Goal: Task Accomplishment & Management: Manage account settings

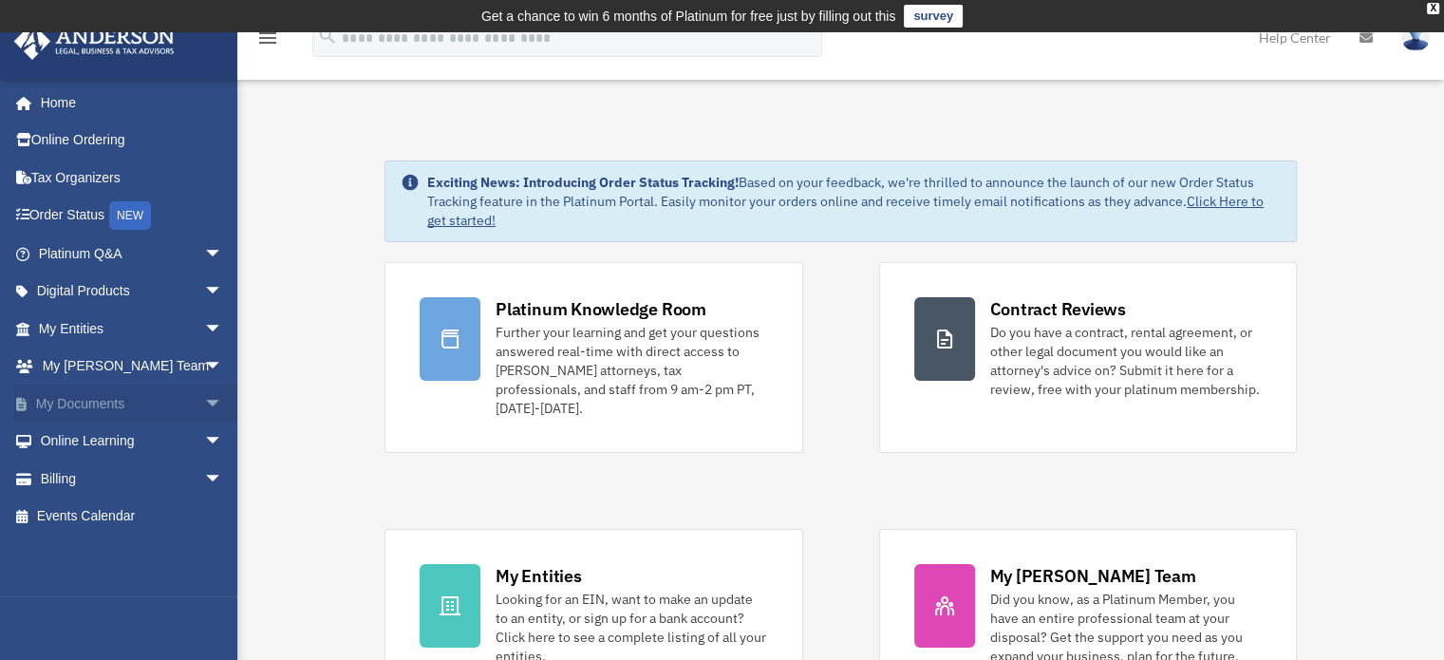
click at [204, 395] on span "arrow_drop_down" at bounding box center [223, 403] width 38 height 39
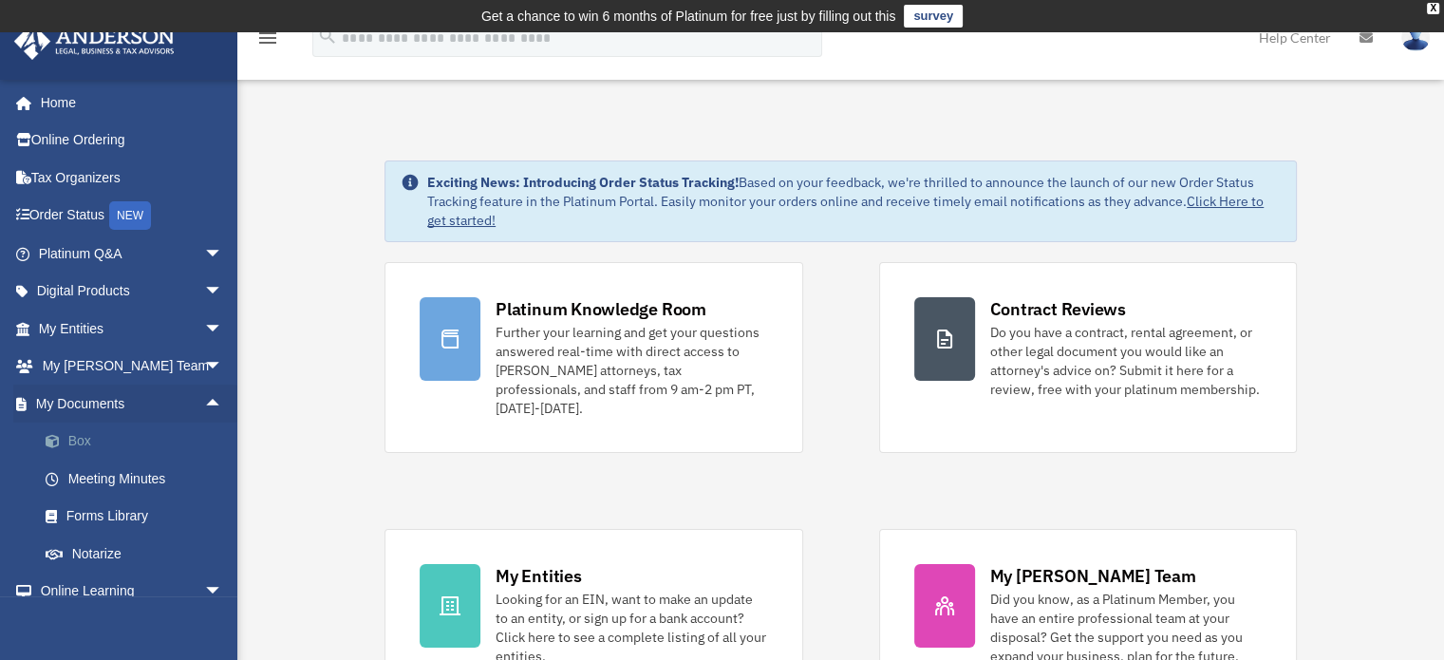
click at [81, 437] on link "Box" at bounding box center [139, 441] width 225 height 38
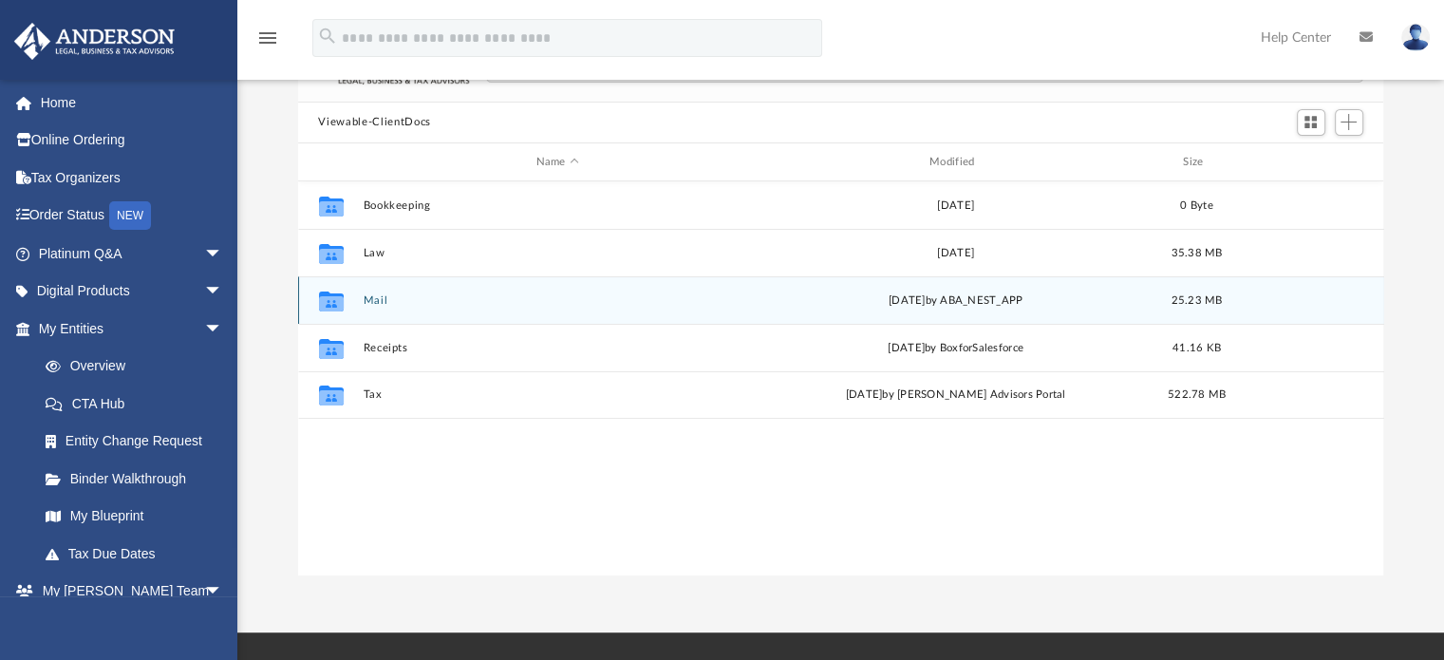
scroll to position [185, 0]
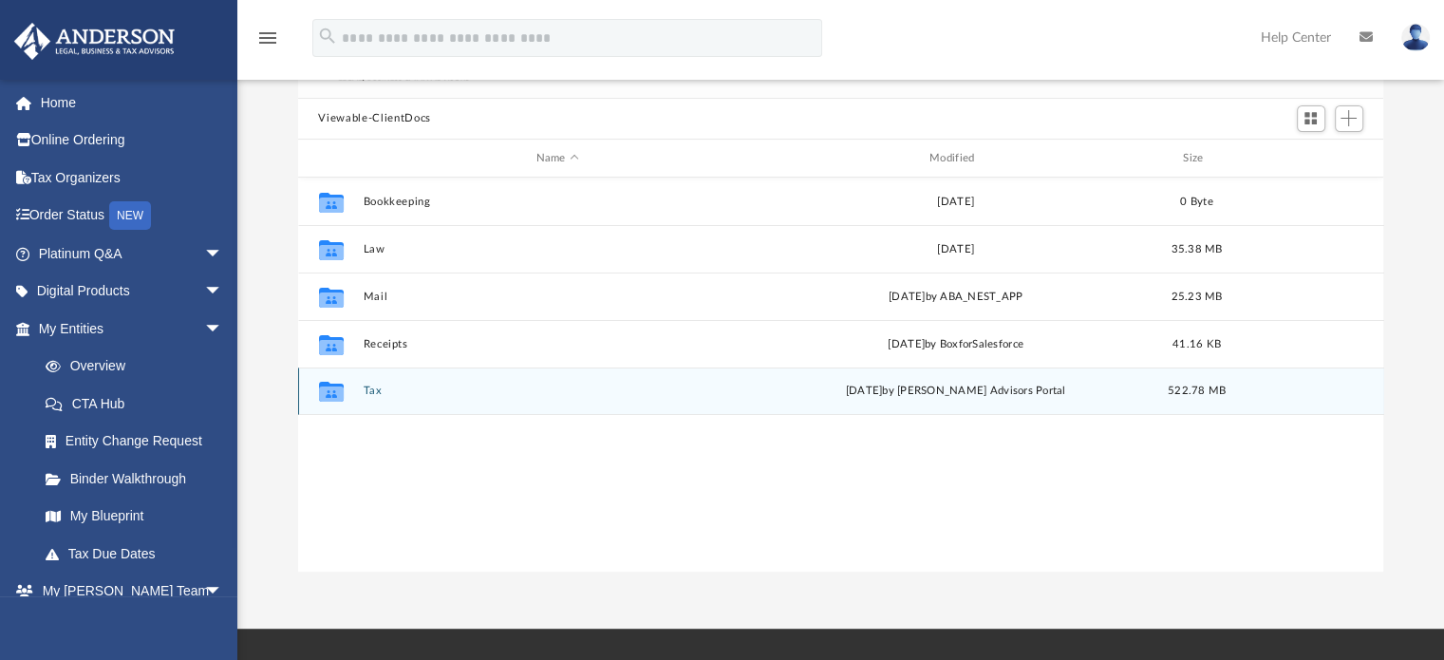
click at [365, 386] on button "Tax" at bounding box center [557, 391] width 389 height 12
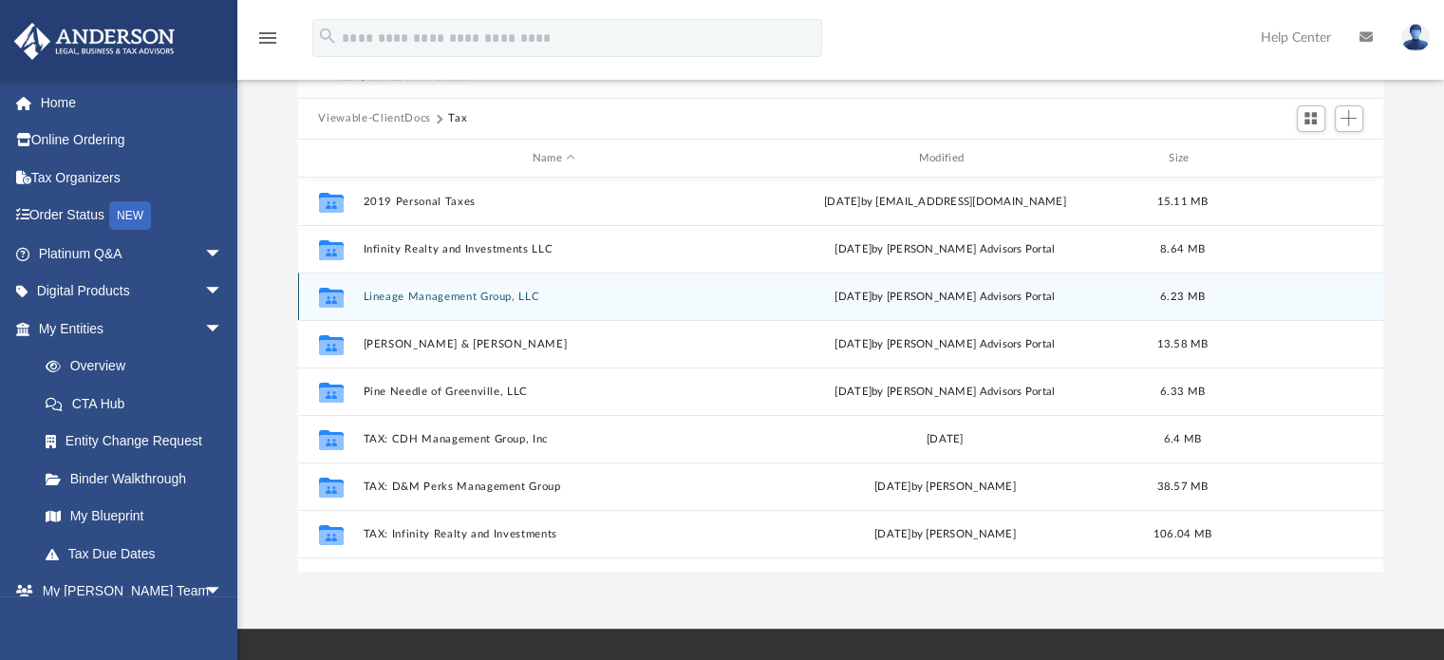
click at [433, 295] on button "Lineage Management Group, LLC" at bounding box center [554, 297] width 383 height 12
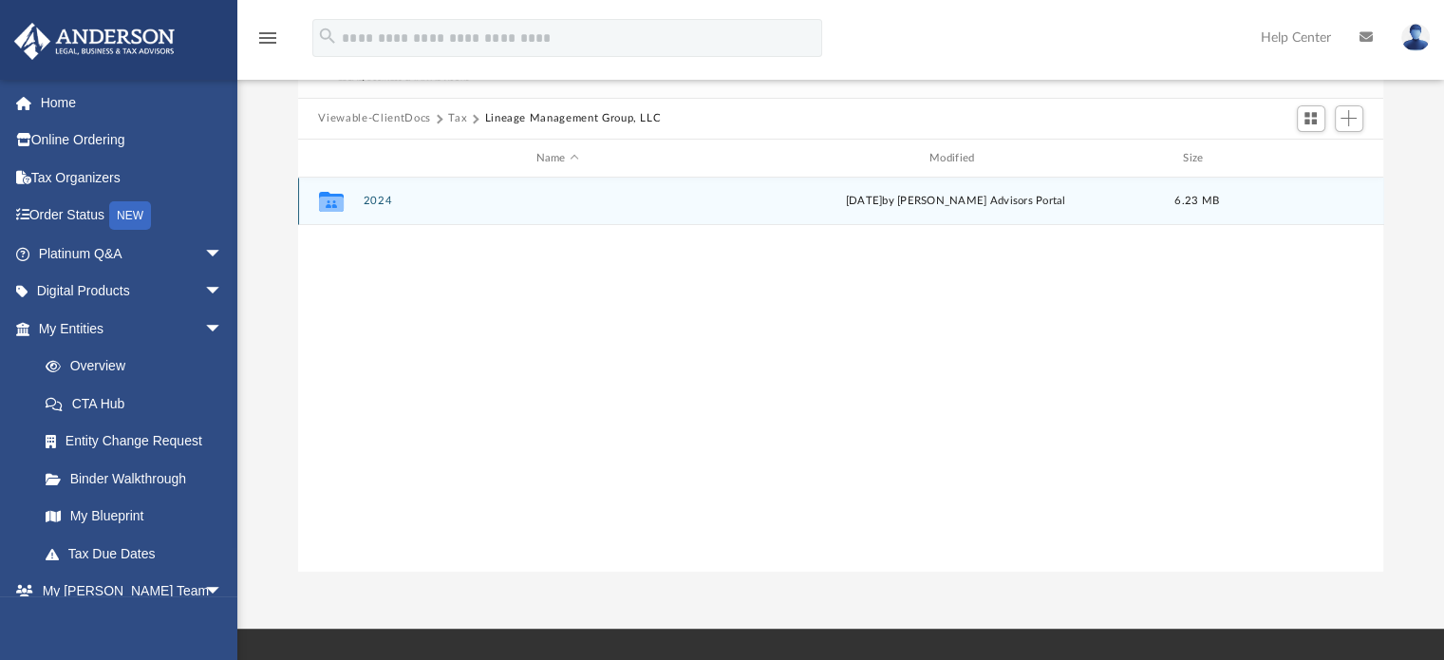
click at [374, 197] on button "2024" at bounding box center [557, 202] width 389 height 12
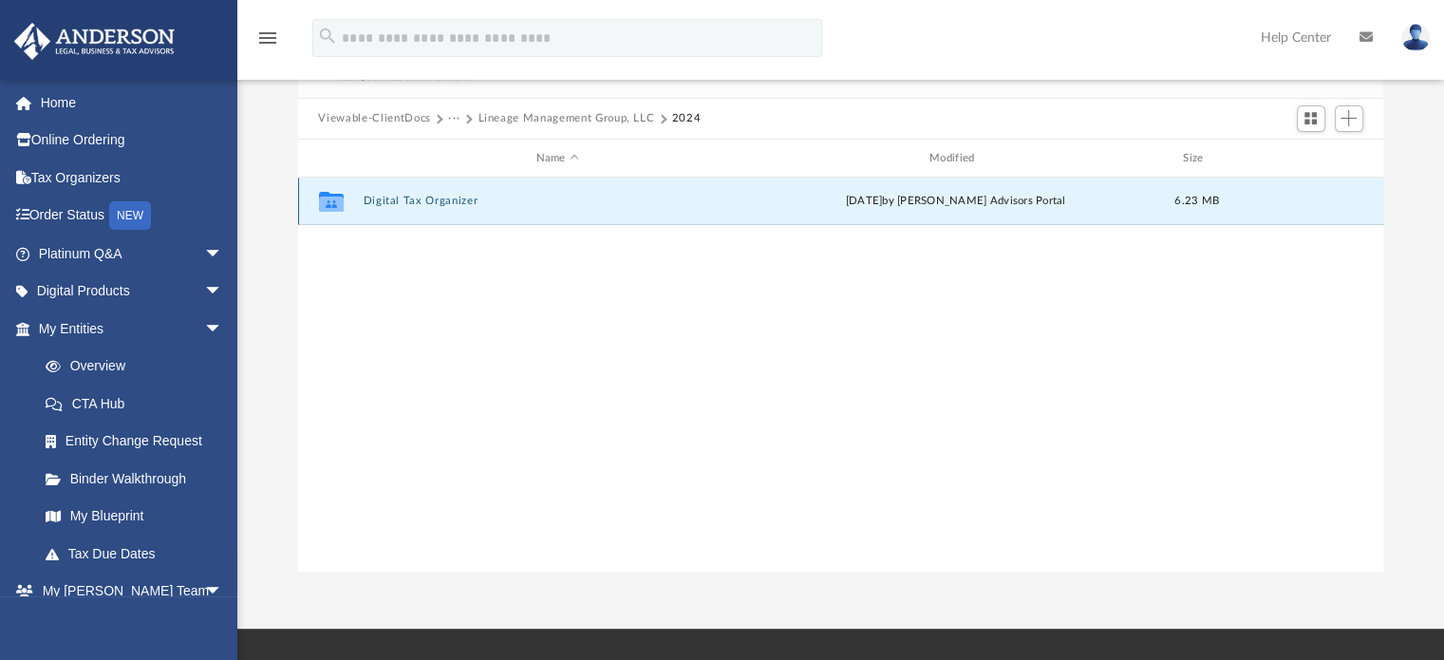
click at [374, 197] on button "Digital Tax Organizer" at bounding box center [557, 202] width 389 height 12
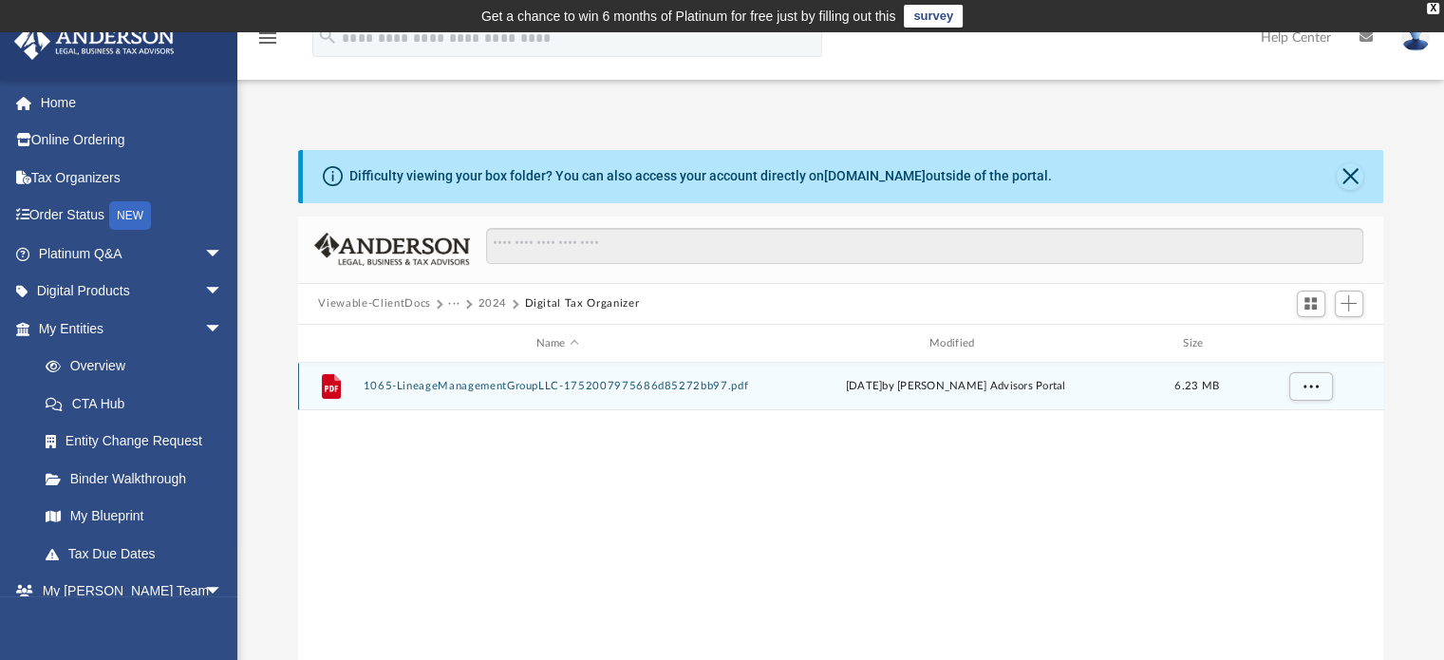
scroll to position [0, 0]
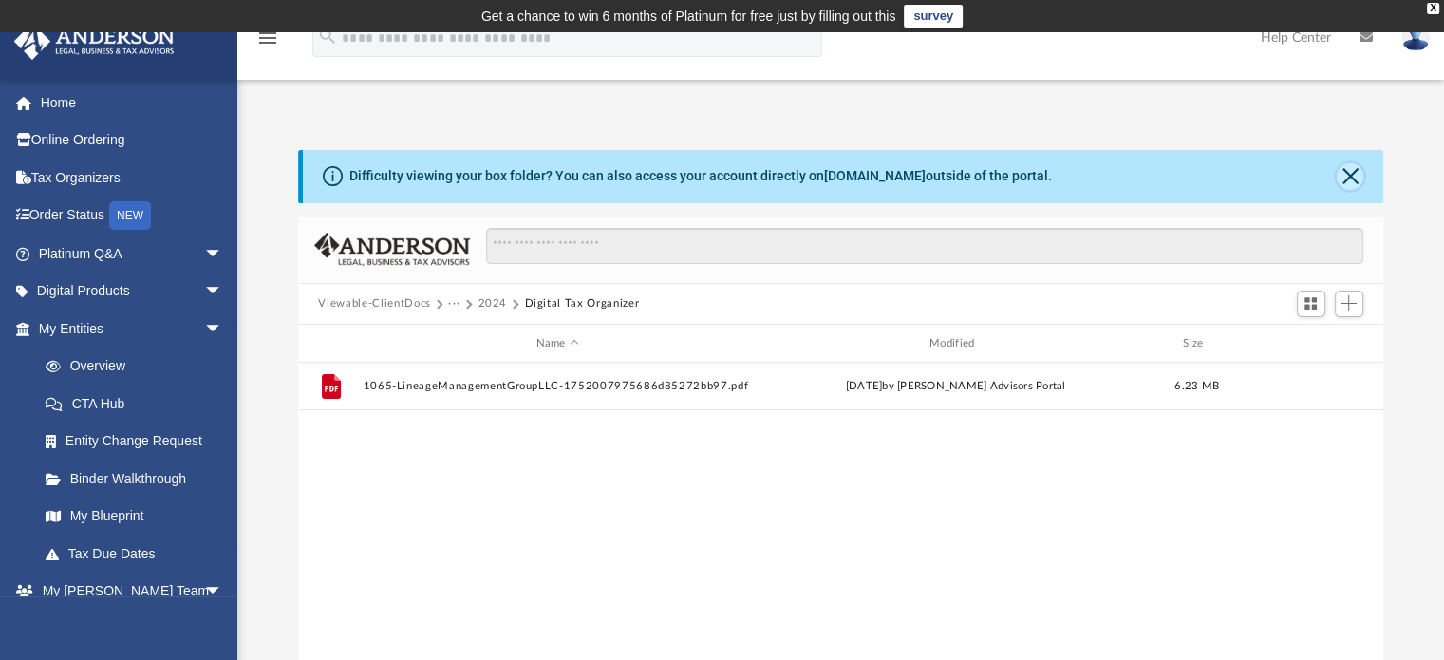
click at [1340, 178] on button "Close" at bounding box center [1350, 176] width 27 height 27
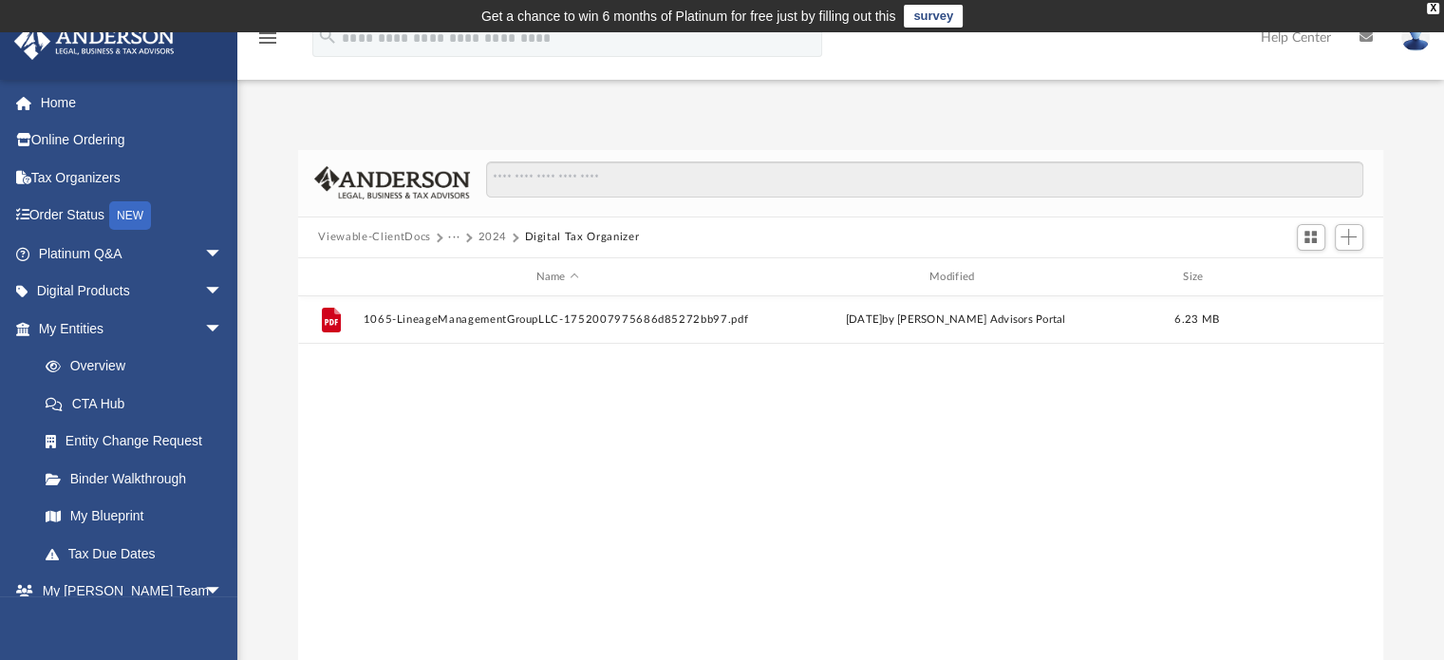
click at [388, 234] on button "Viewable-ClientDocs" at bounding box center [374, 237] width 112 height 17
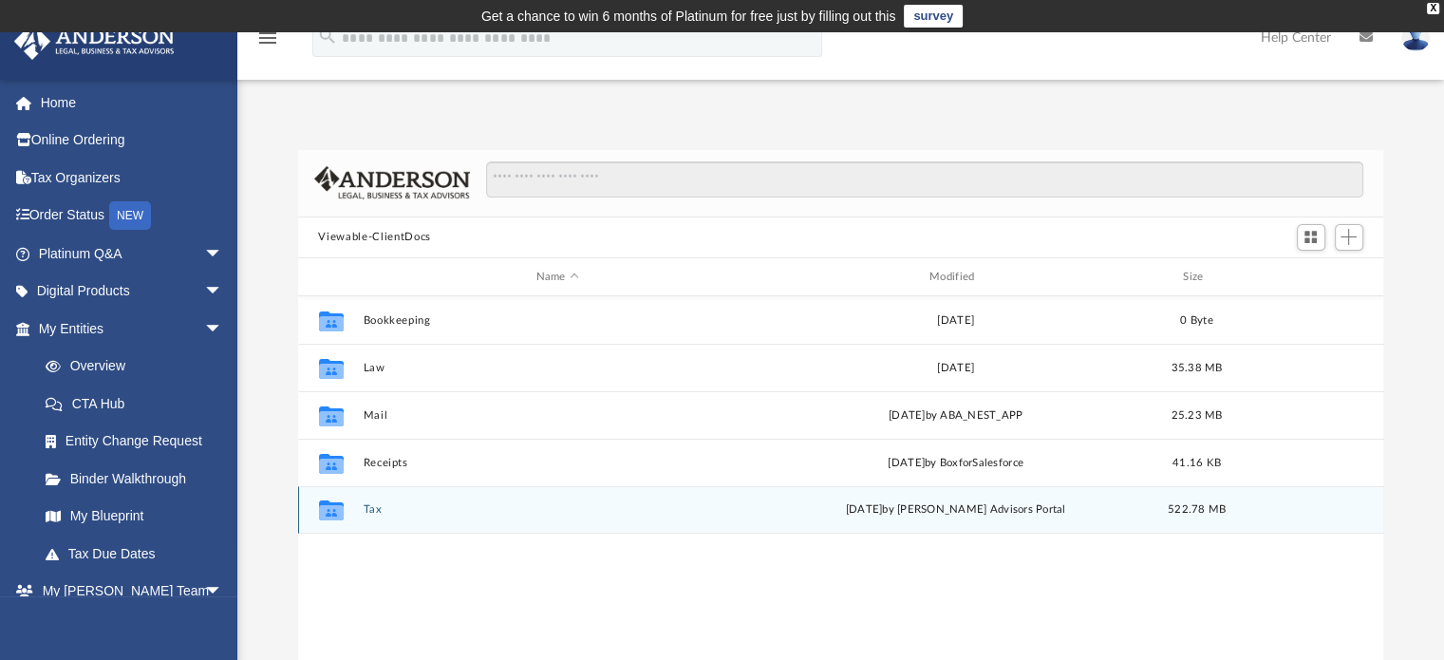
click at [371, 510] on button "Tax" at bounding box center [557, 510] width 389 height 12
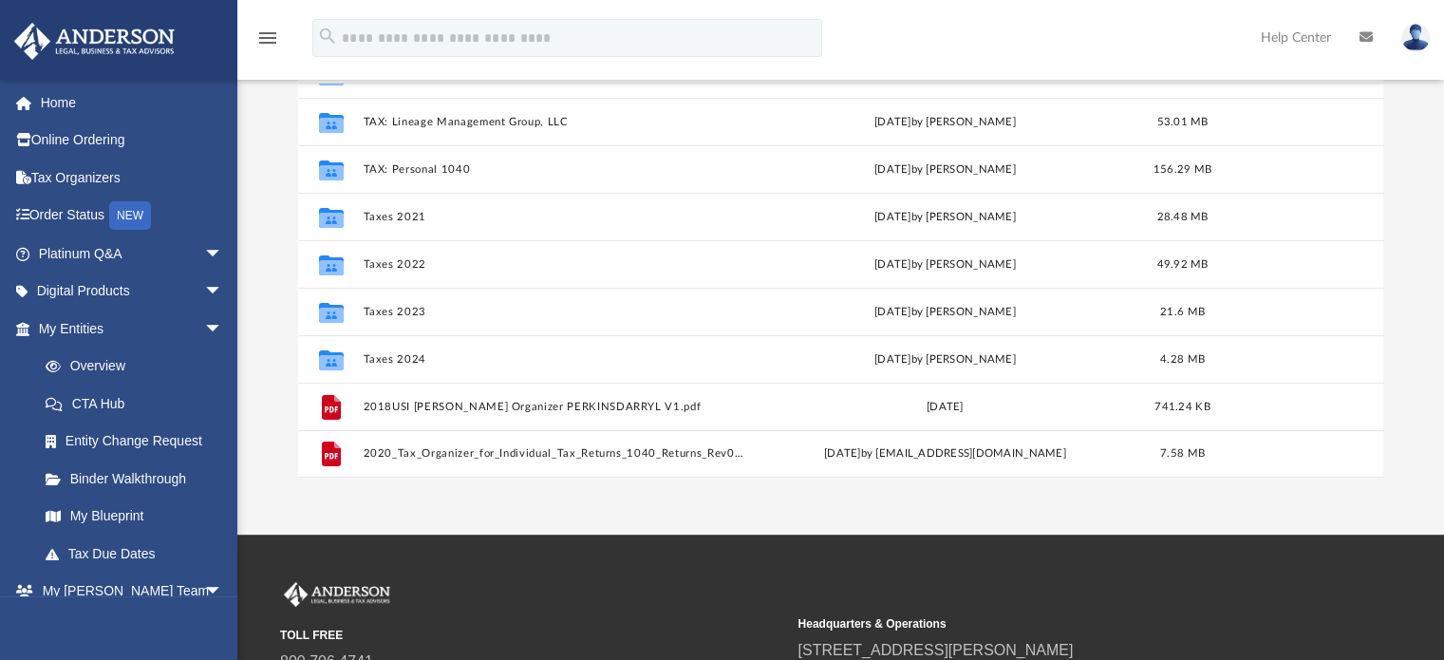
scroll to position [211, 0]
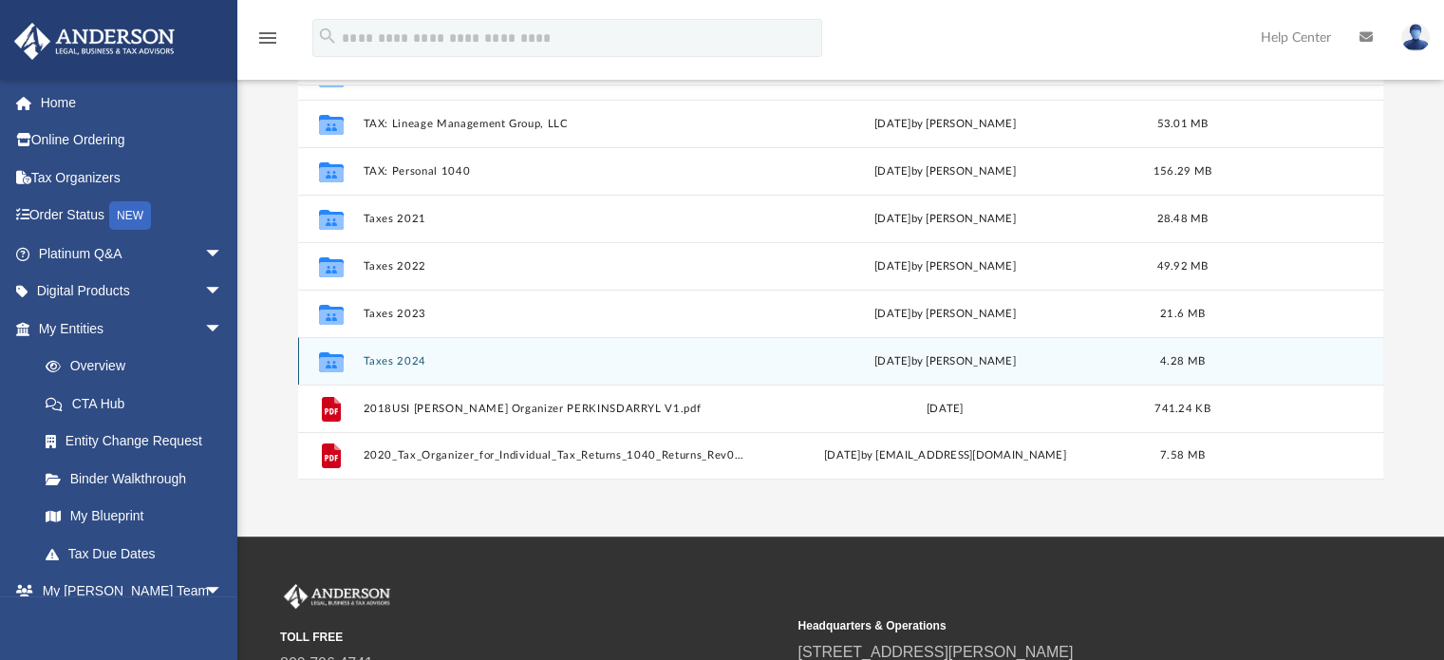
click at [390, 364] on button "Taxes 2024" at bounding box center [554, 361] width 383 height 12
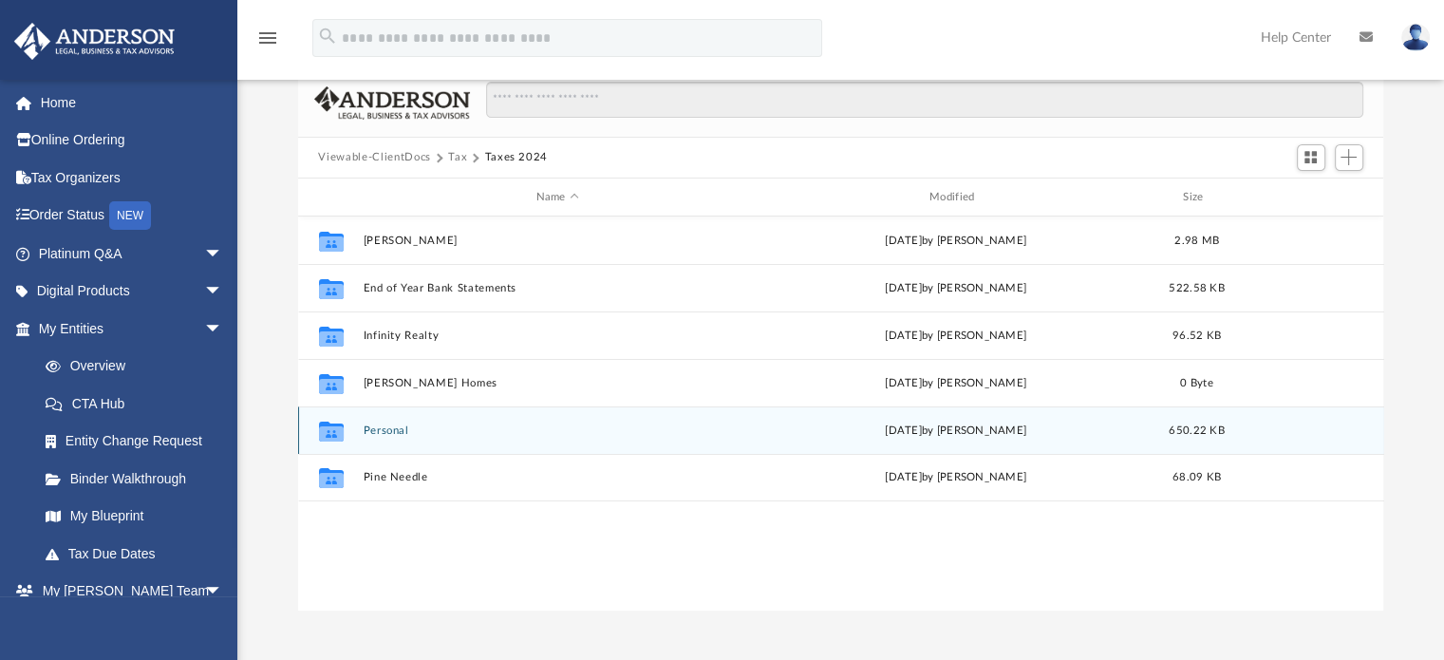
scroll to position [80, 0]
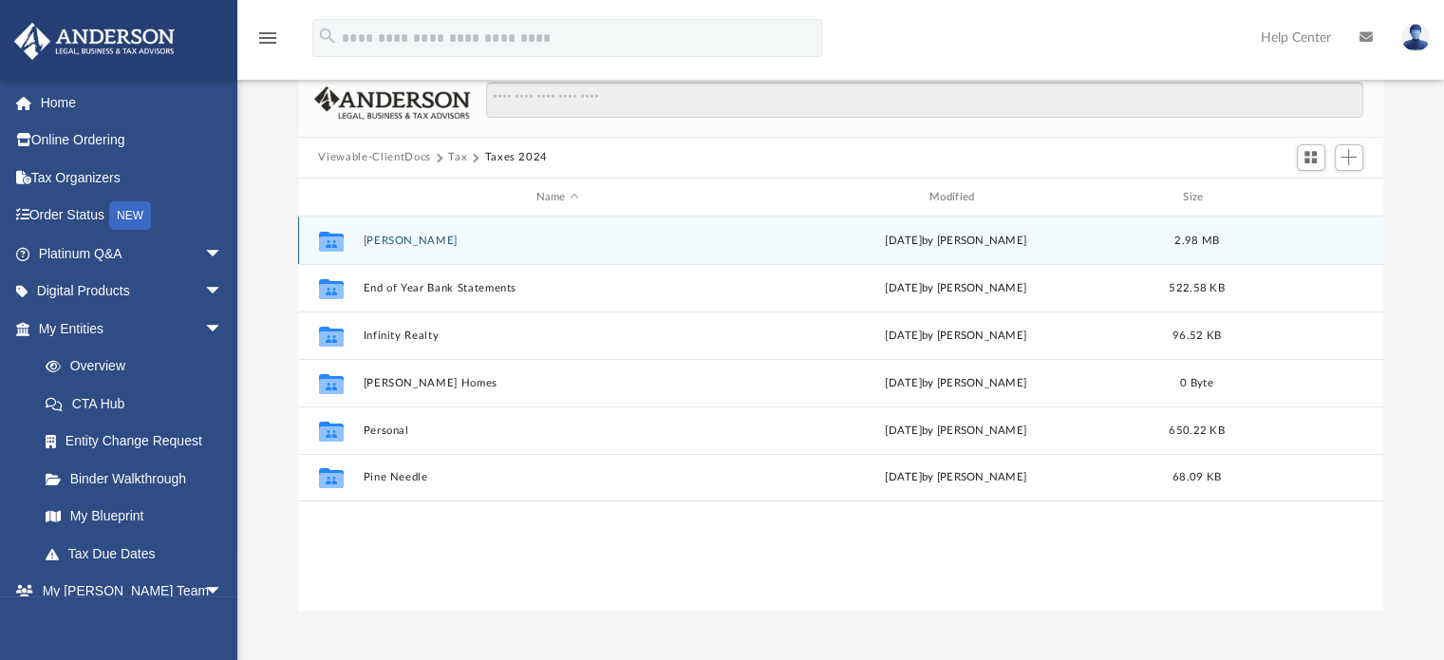
click at [389, 234] on button "[PERSON_NAME]" at bounding box center [557, 240] width 389 height 12
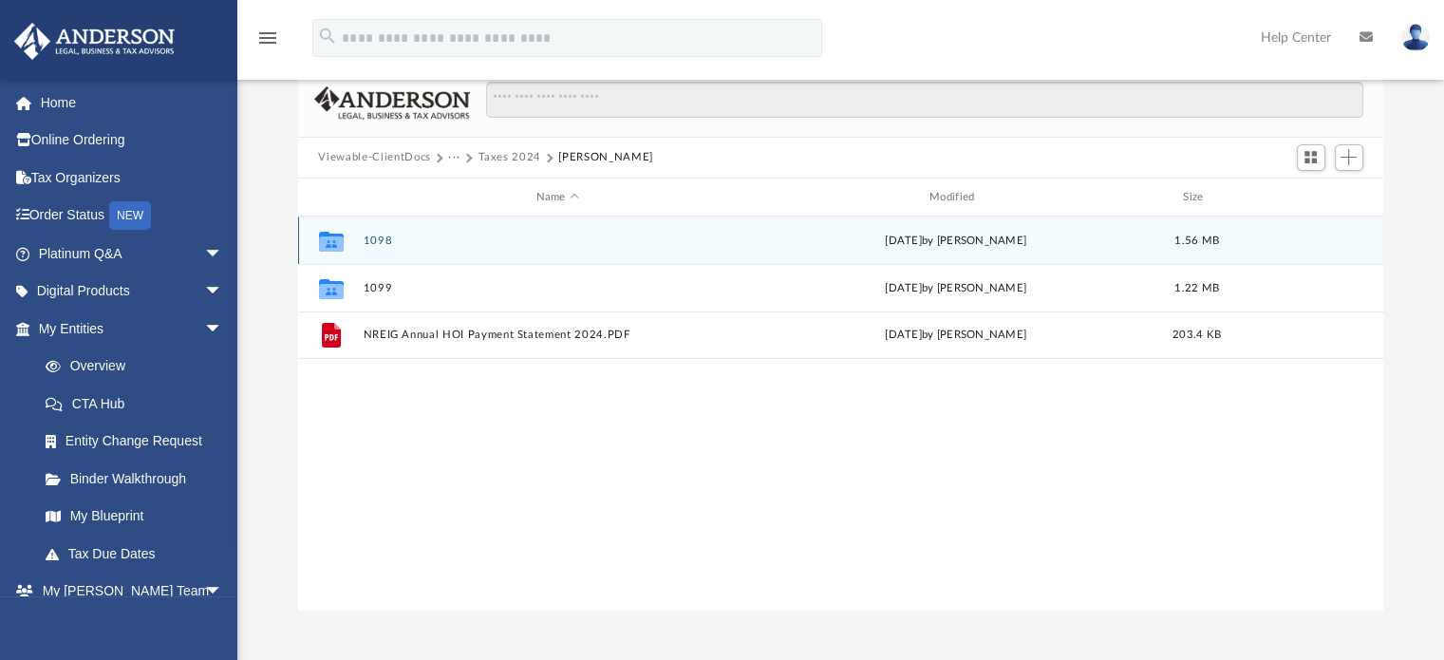
click at [382, 242] on button "1098" at bounding box center [557, 240] width 389 height 12
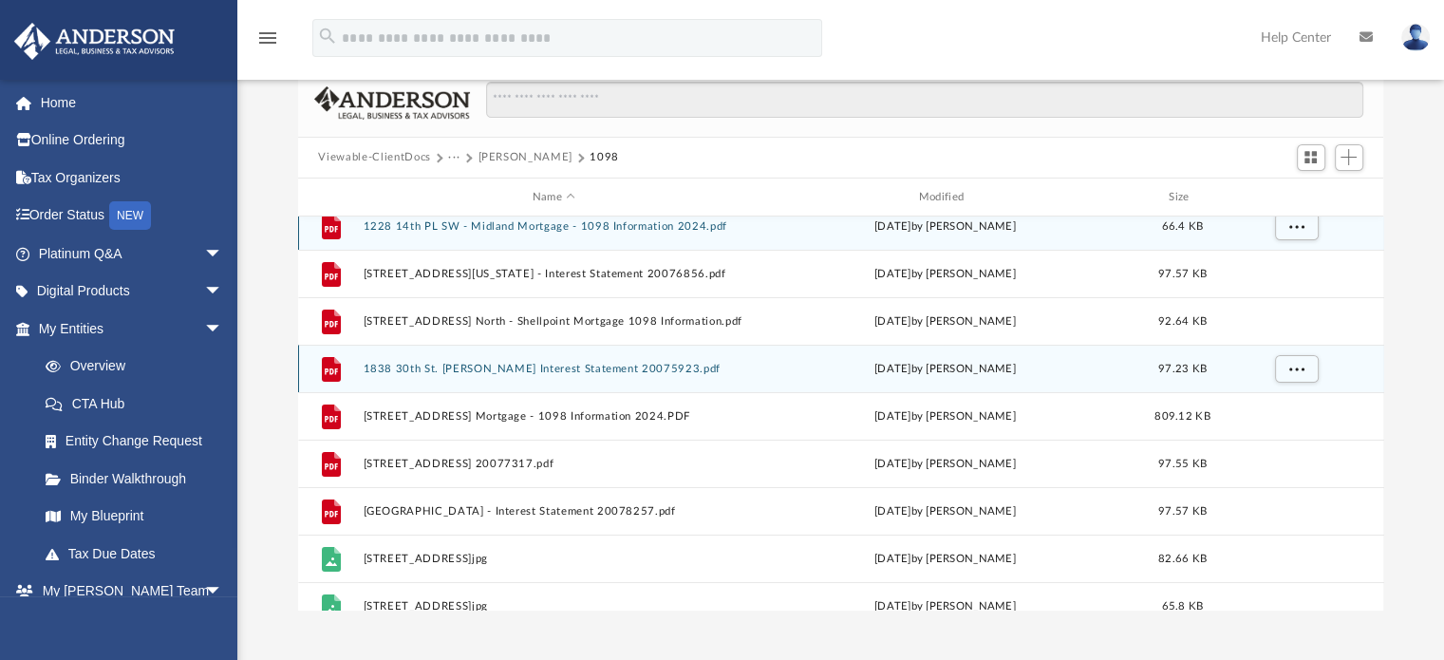
scroll to position [0, 0]
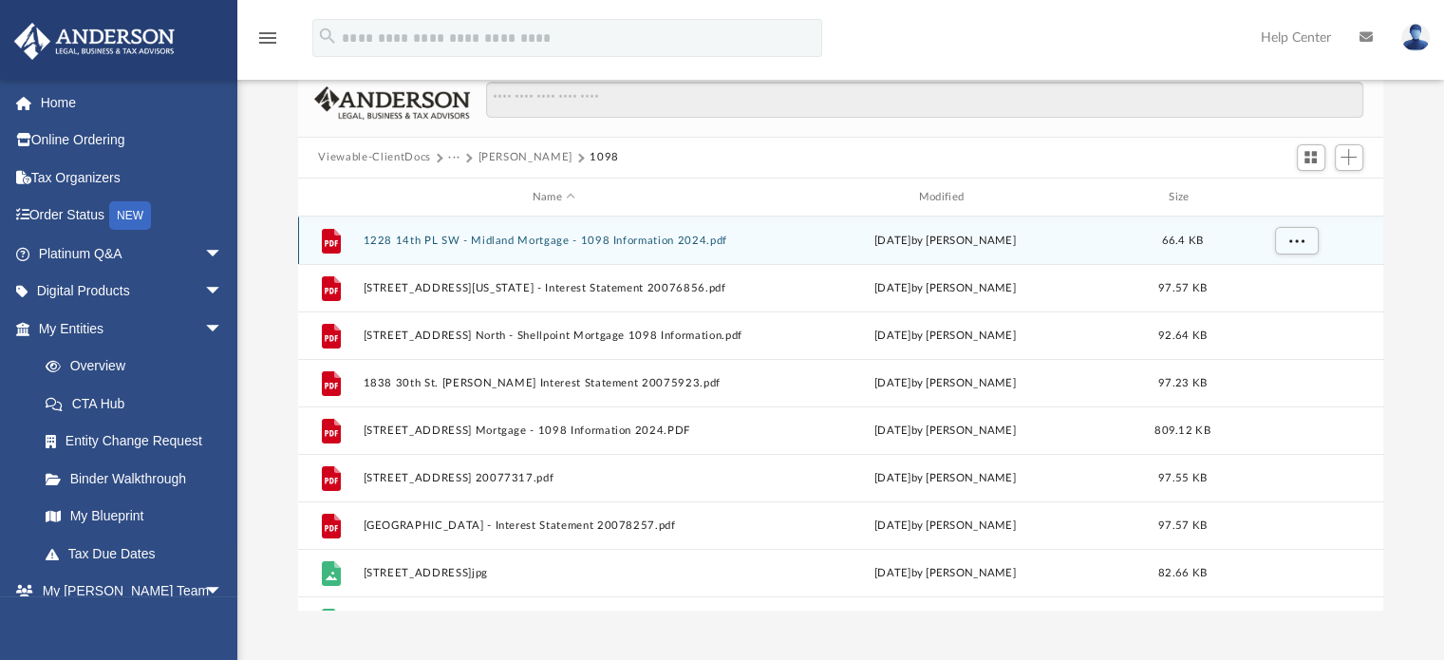
click at [620, 241] on button "1228 14th PL SW - Midland Mortgage - 1098 Information 2024.pdf" at bounding box center [554, 240] width 383 height 12
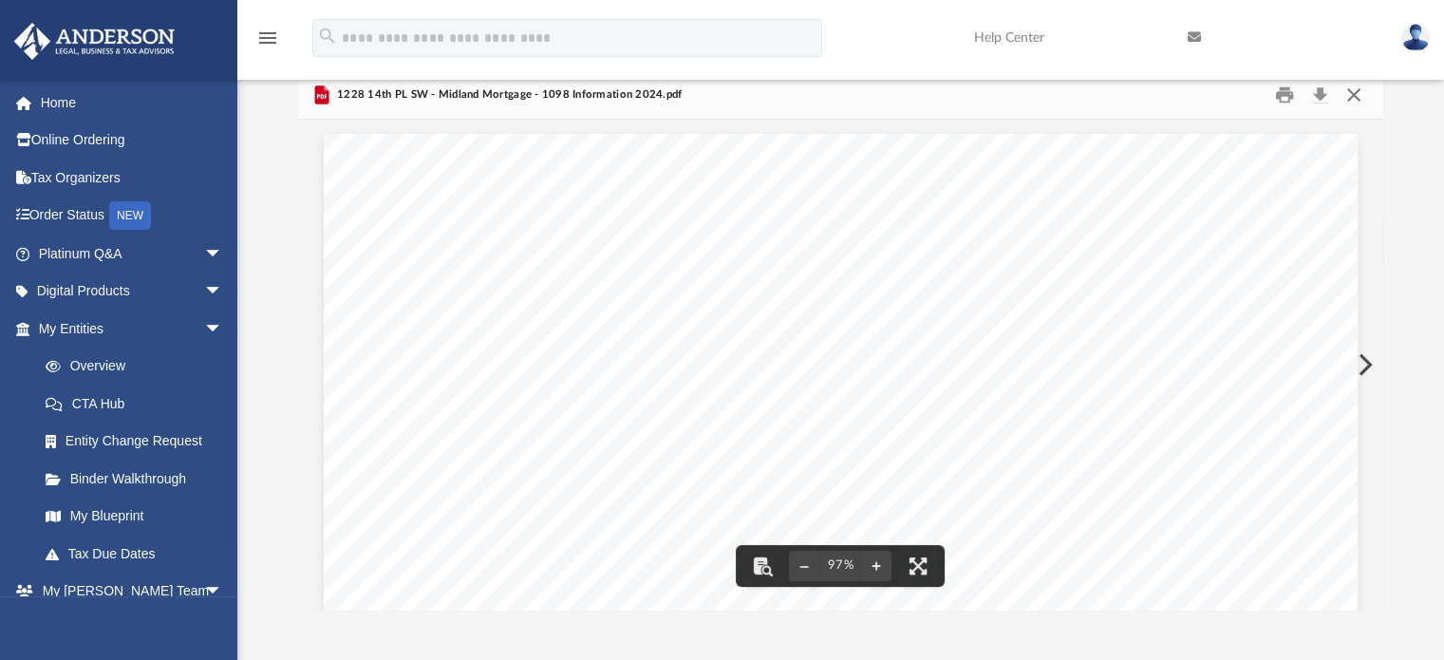
click at [1350, 89] on button "Close" at bounding box center [1354, 94] width 34 height 29
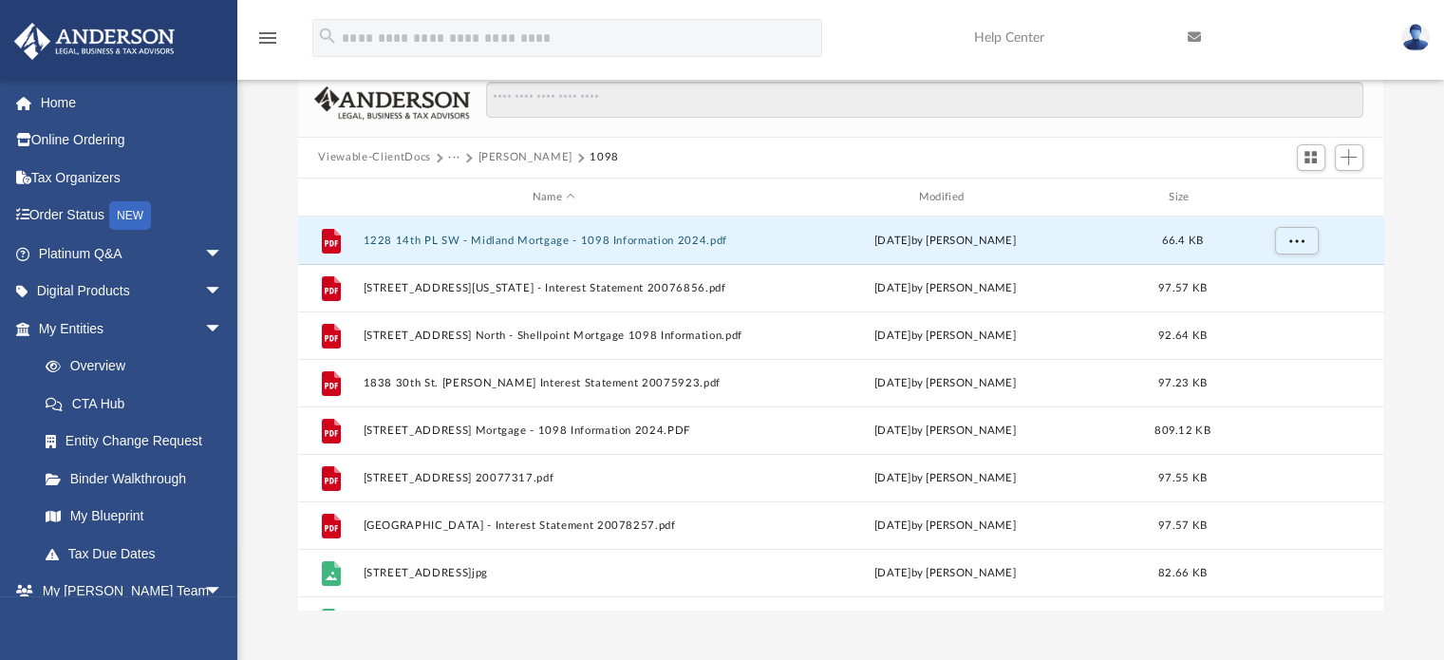
click at [499, 150] on button "[PERSON_NAME]" at bounding box center [525, 157] width 94 height 17
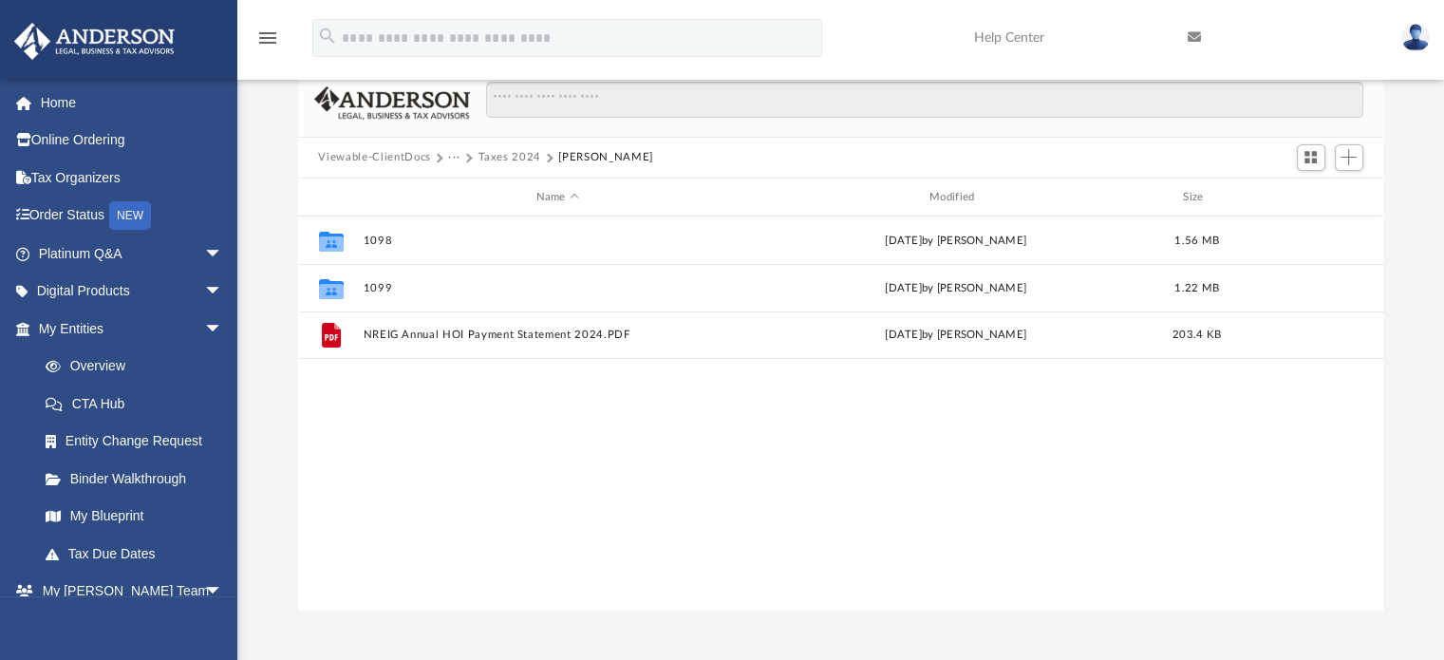
click at [488, 153] on button "Taxes 2024" at bounding box center [510, 157] width 64 height 17
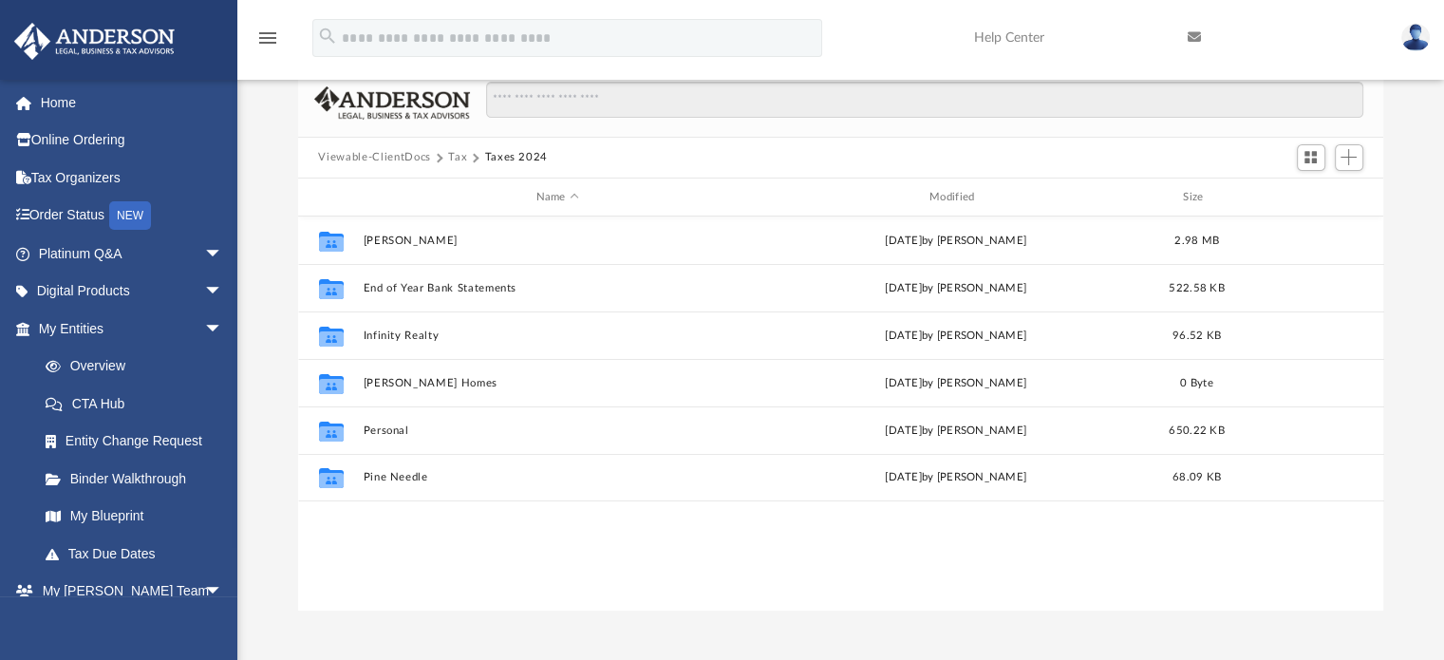
click at [459, 154] on button "Tax" at bounding box center [457, 157] width 19 height 17
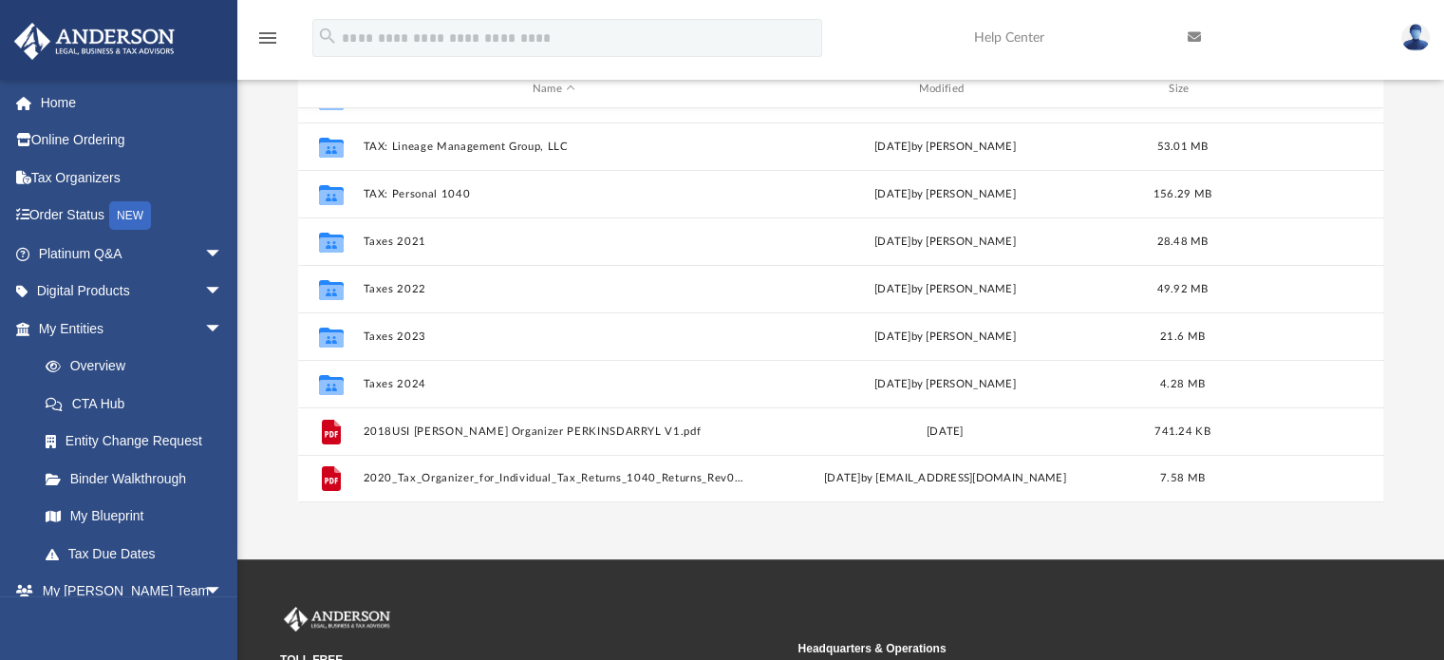
scroll to position [186, 0]
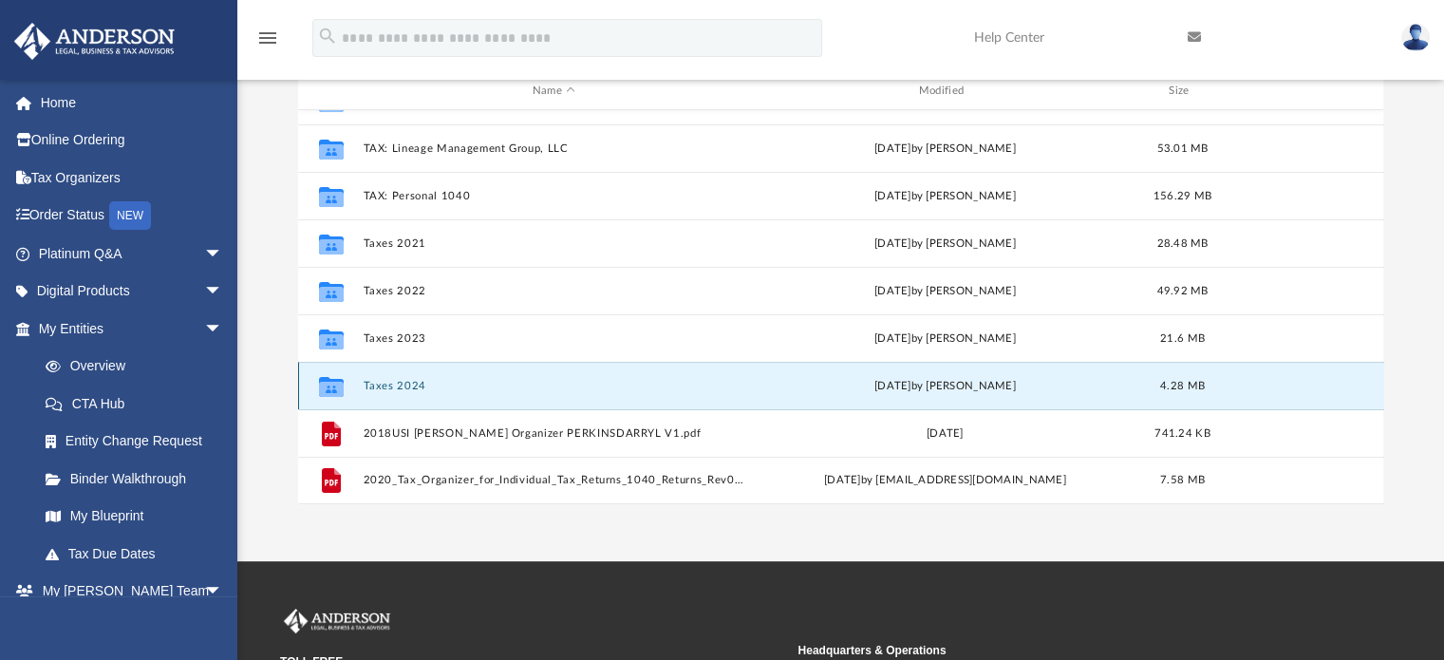
click at [389, 386] on button "Taxes 2024" at bounding box center [554, 386] width 383 height 12
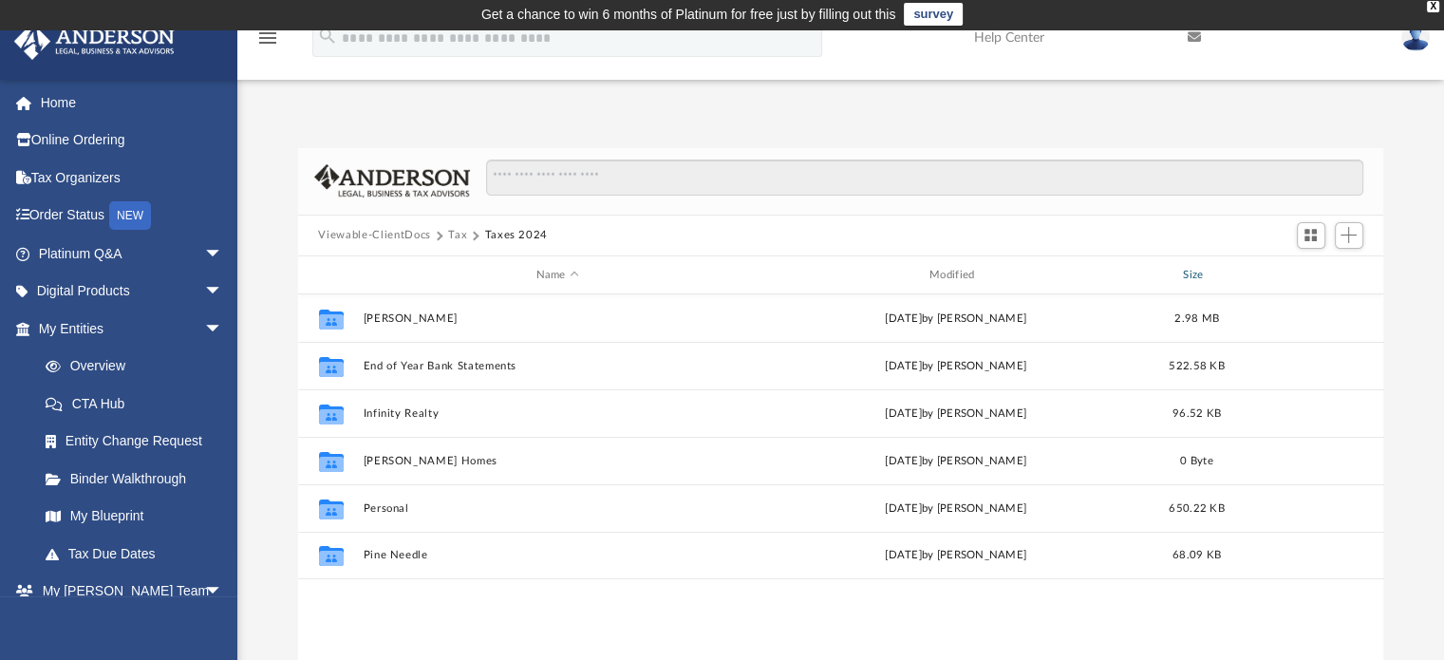
scroll to position [10, 0]
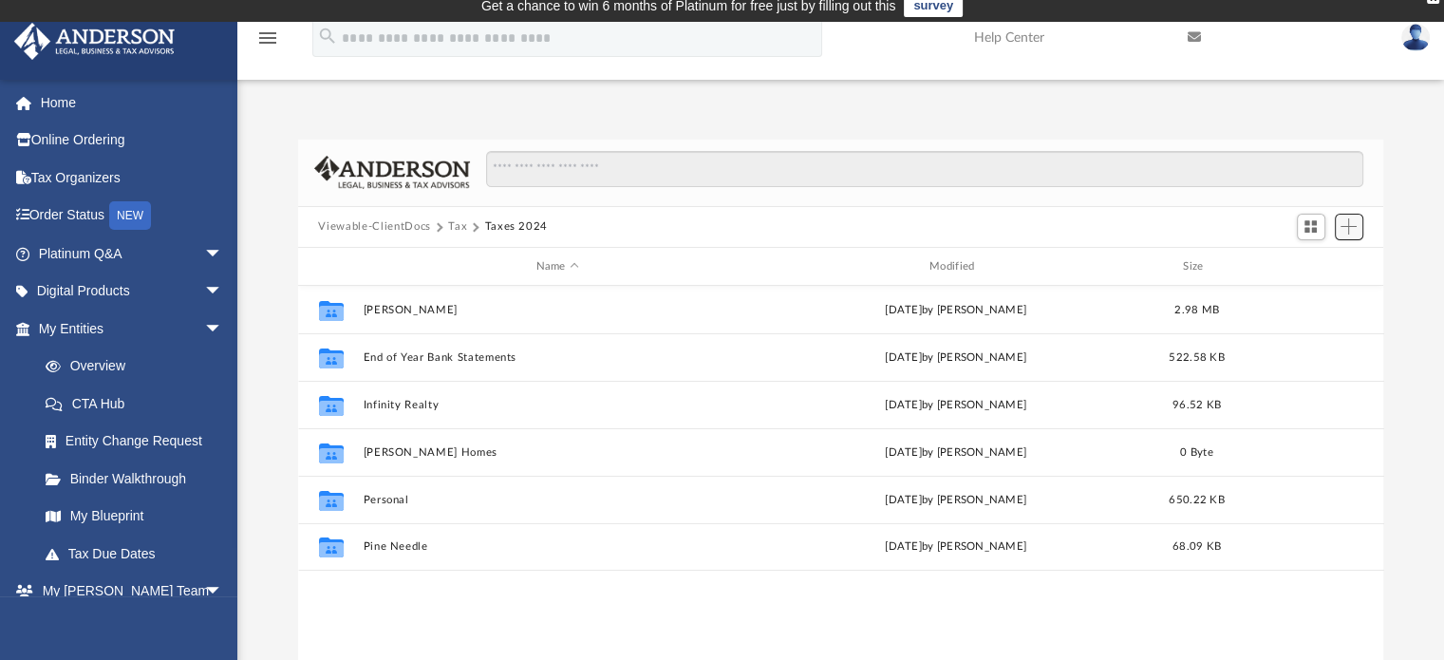
click at [1352, 225] on span "Add" at bounding box center [1348, 226] width 16 height 16
click at [1311, 294] on li "New Folder" at bounding box center [1321, 295] width 61 height 20
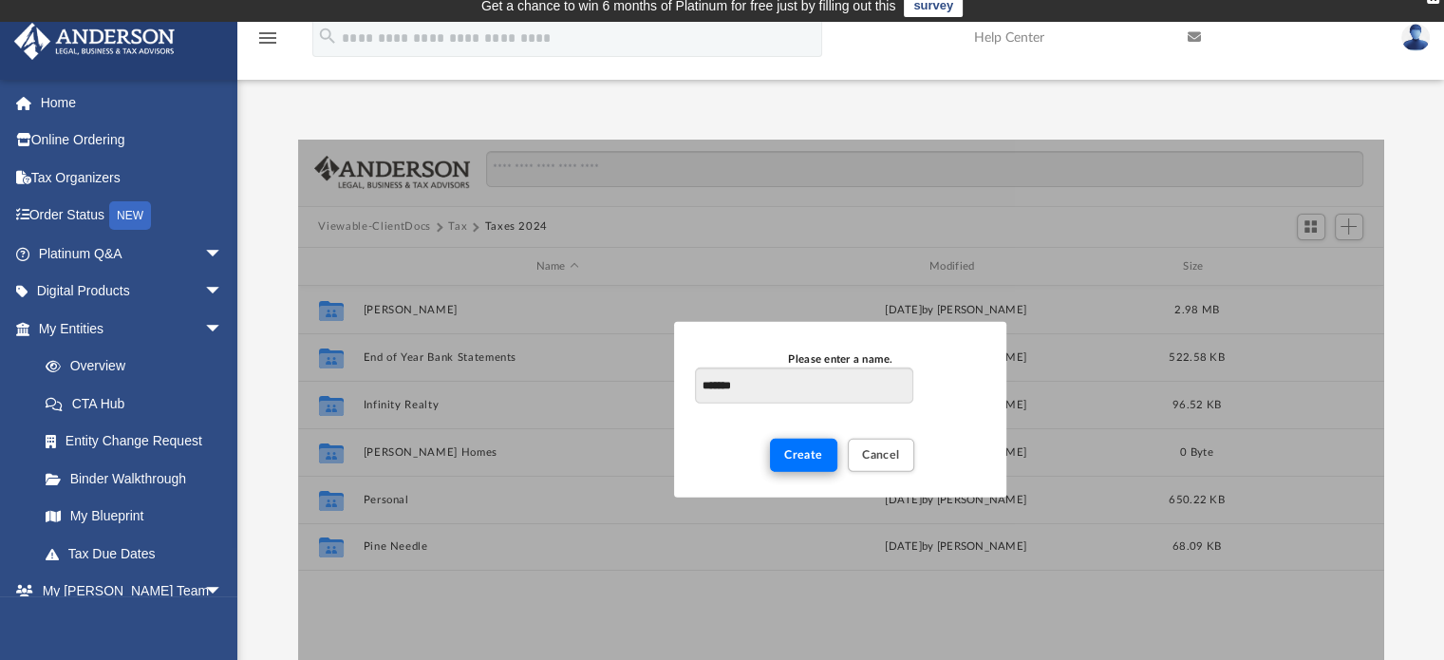
type input "*******"
click at [794, 444] on button "Create" at bounding box center [803, 455] width 67 height 33
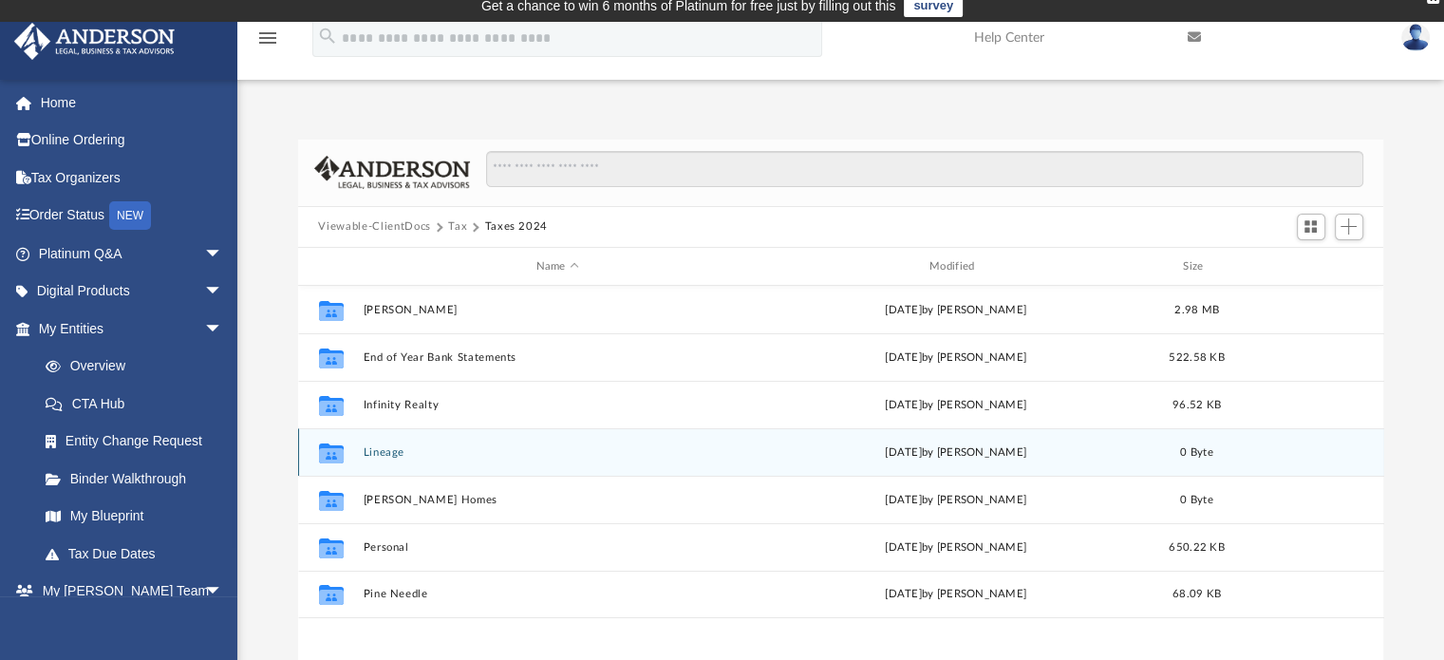
click at [397, 444] on div "Collaborated Folder Lineage [DATE] by [PERSON_NAME] 0 Byte" at bounding box center [841, 451] width 1086 height 47
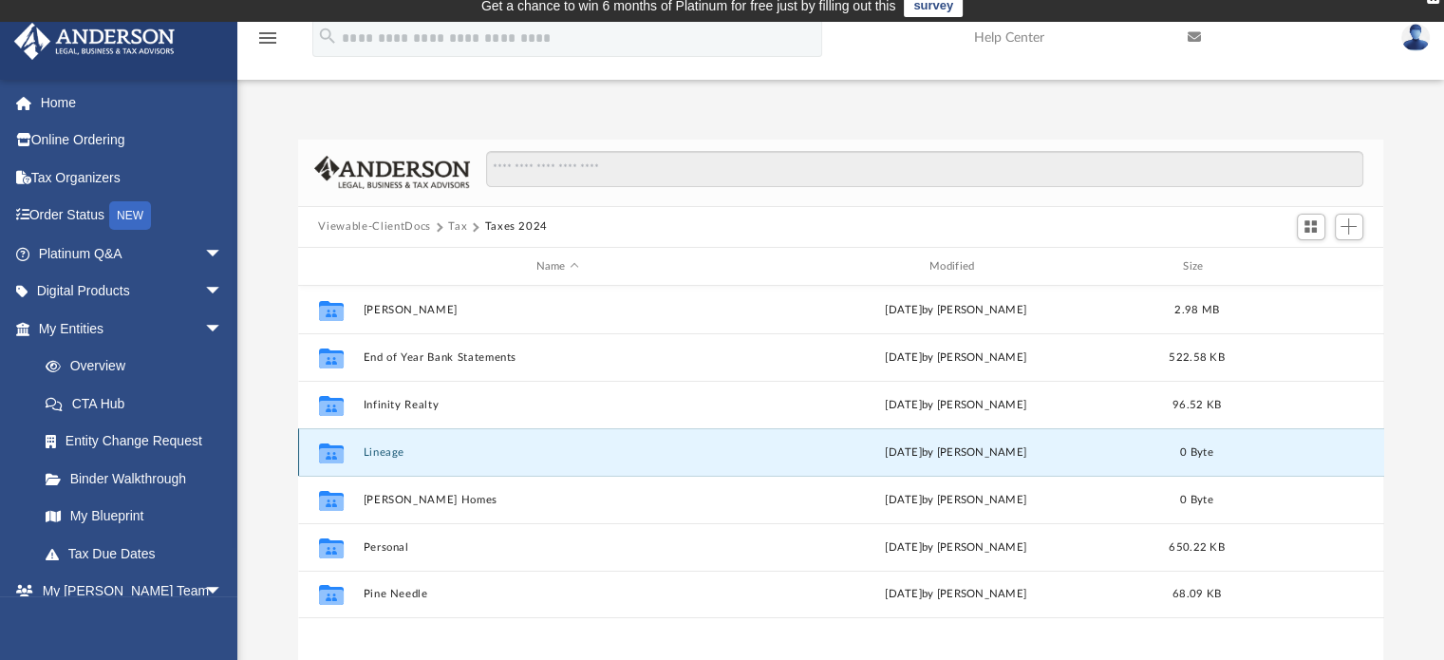
click at [395, 451] on button "Lineage" at bounding box center [557, 452] width 389 height 12
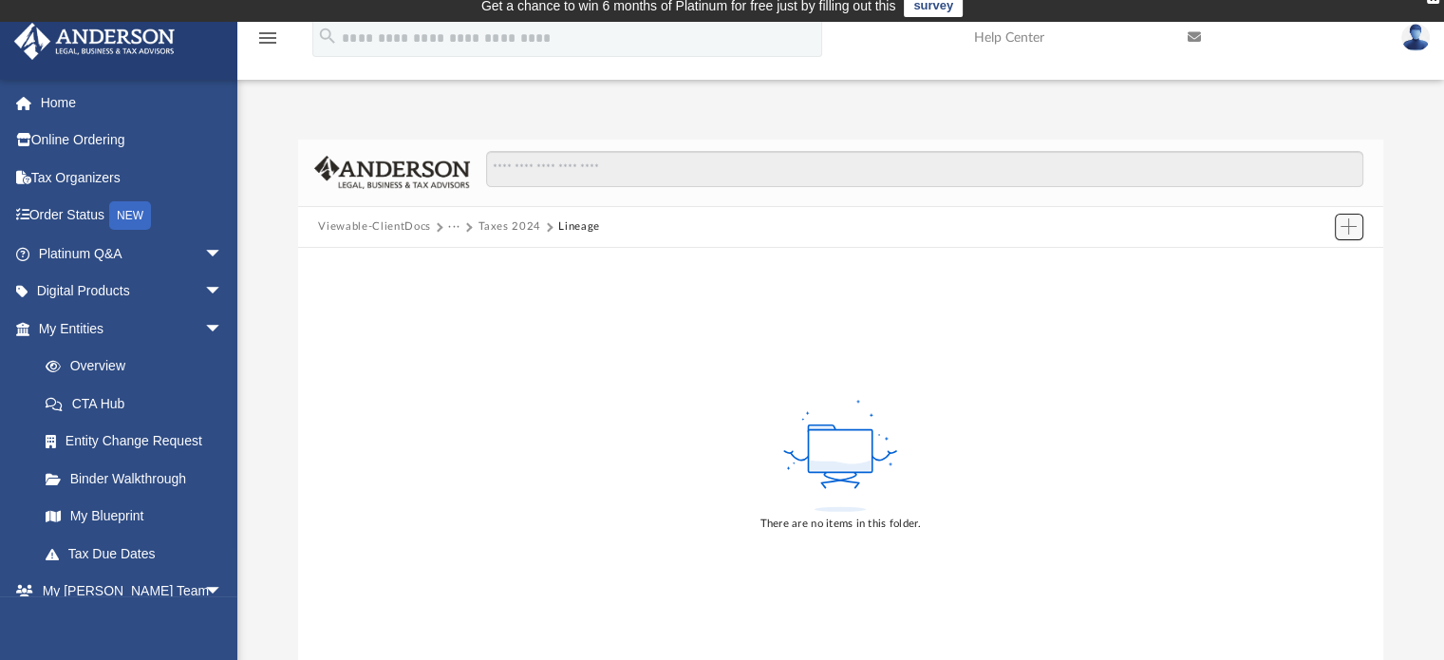
click at [1359, 234] on button "Add" at bounding box center [1349, 227] width 28 height 27
click at [1297, 268] on li "Upload" at bounding box center [1321, 264] width 61 height 20
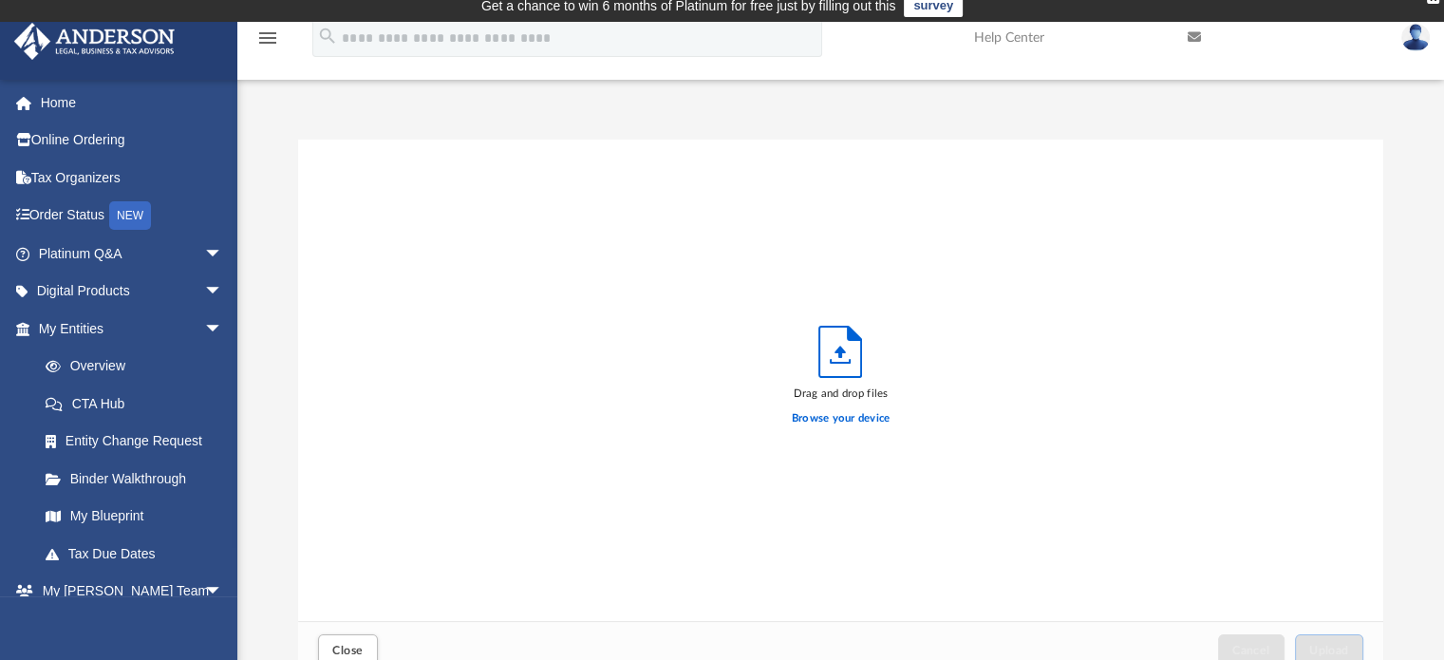
scroll to position [467, 1071]
click at [820, 422] on label "Browse your device" at bounding box center [841, 418] width 99 height 17
click at [0, 0] on input "Browse your device" at bounding box center [0, 0] width 0 height 0
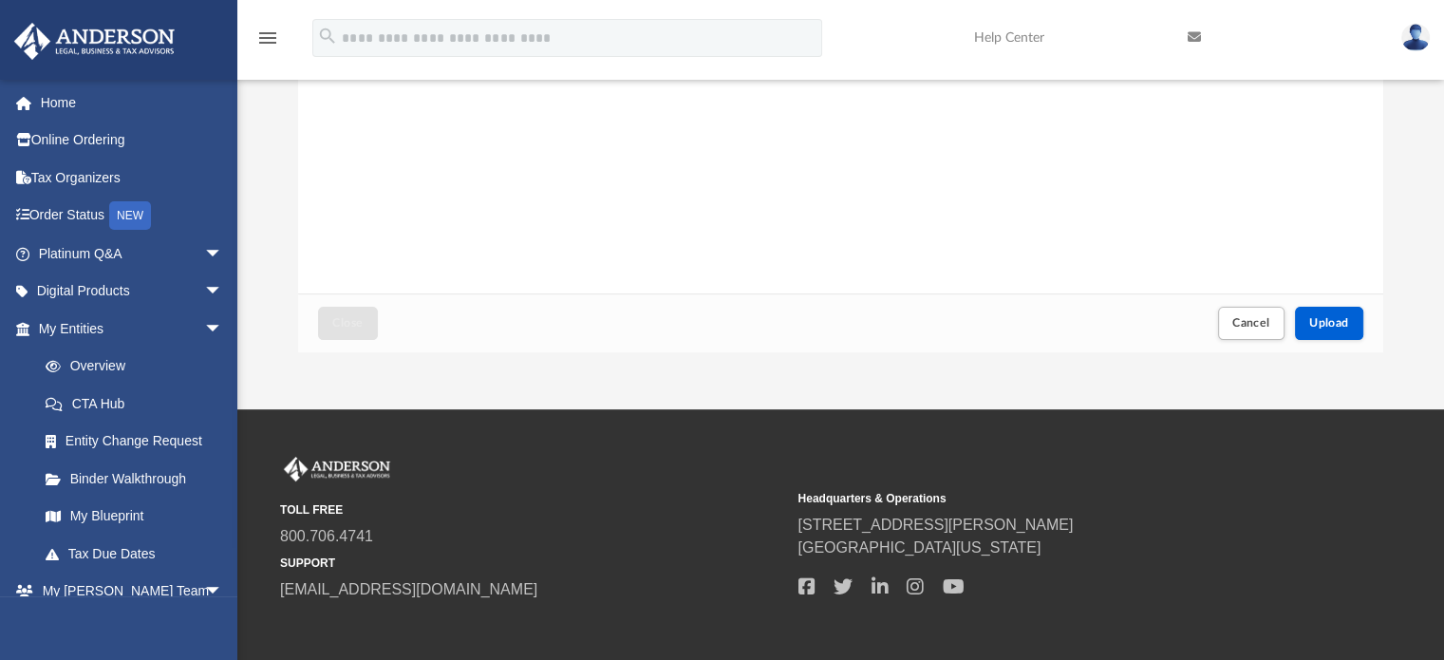
scroll to position [426, 0]
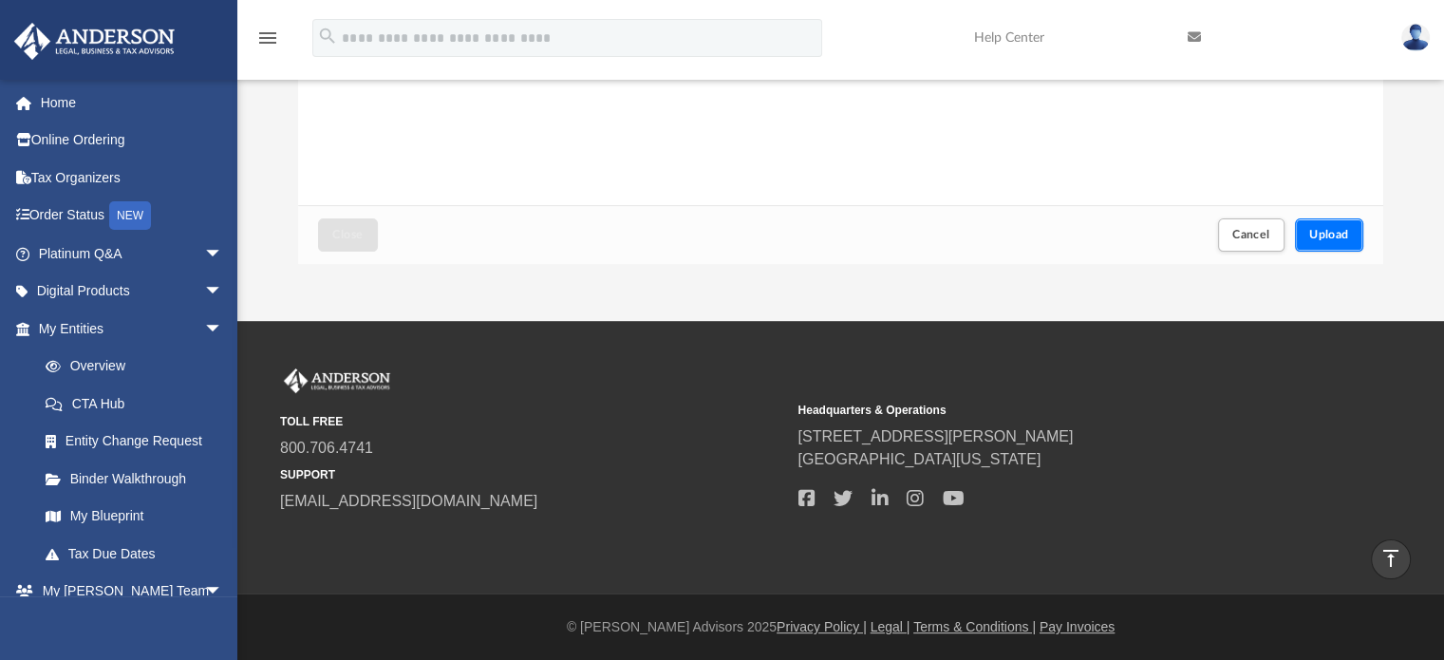
click at [1314, 231] on span "Upload" at bounding box center [1329, 234] width 40 height 11
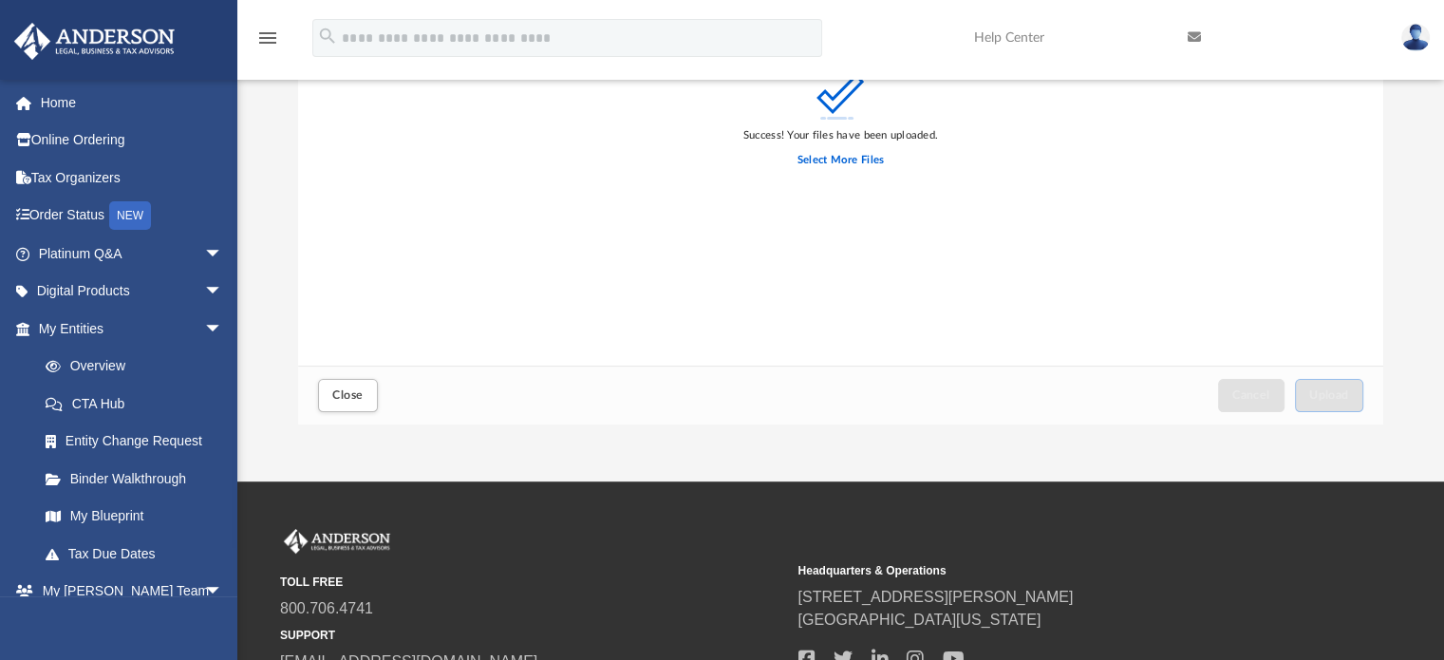
scroll to position [270, 0]
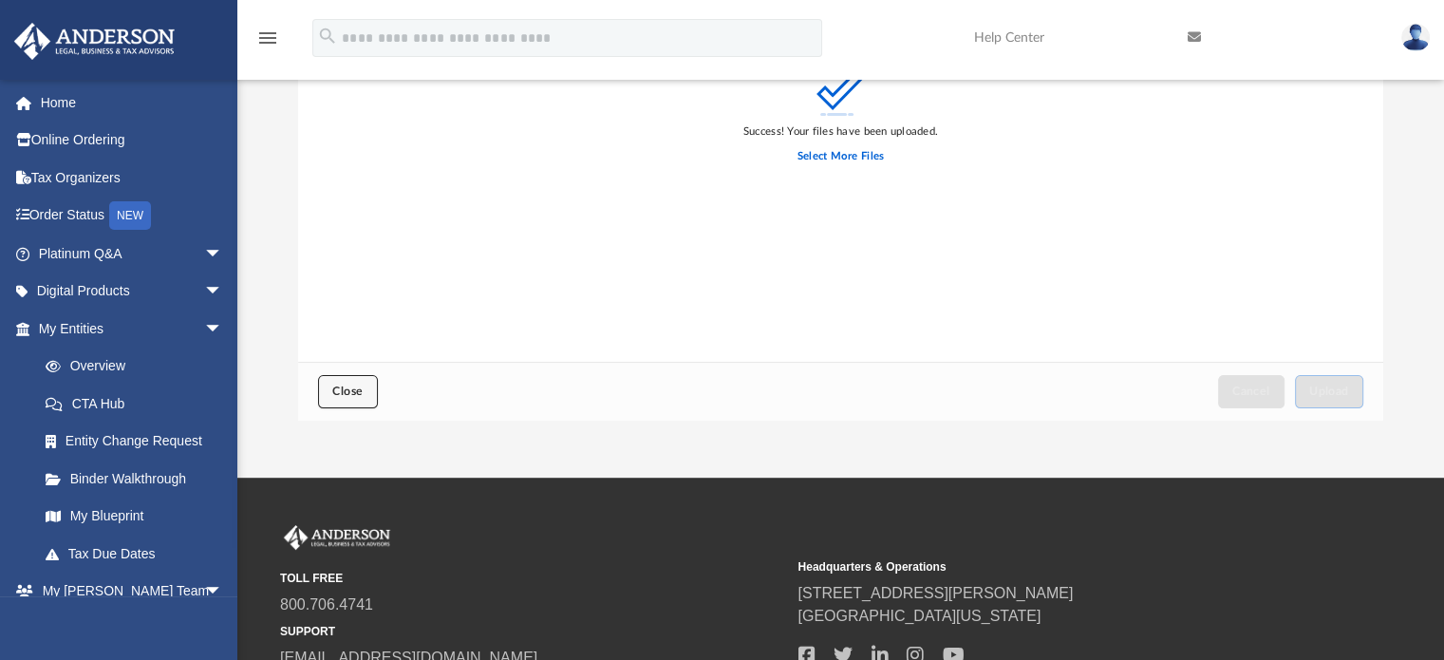
click at [338, 390] on span "Close" at bounding box center [347, 390] width 30 height 11
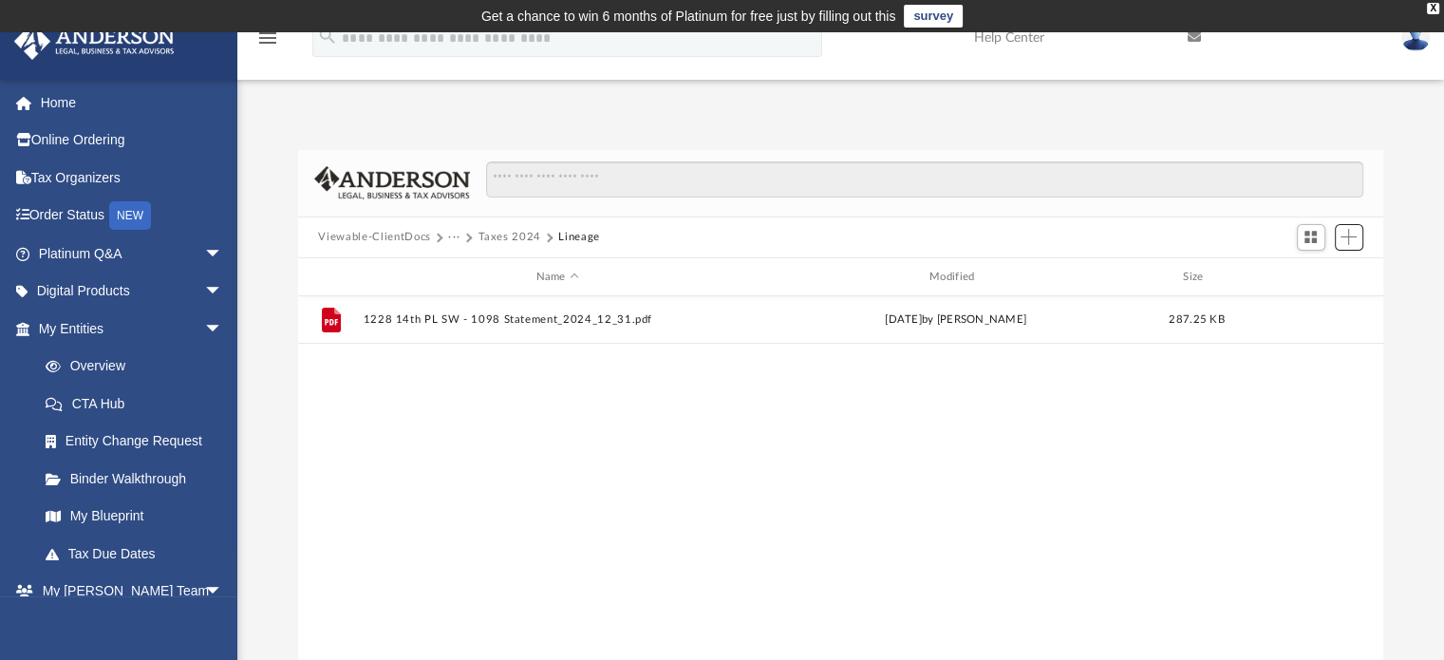
scroll to position [417, 1071]
click at [422, 238] on button "Viewable-ClientDocs" at bounding box center [374, 237] width 112 height 17
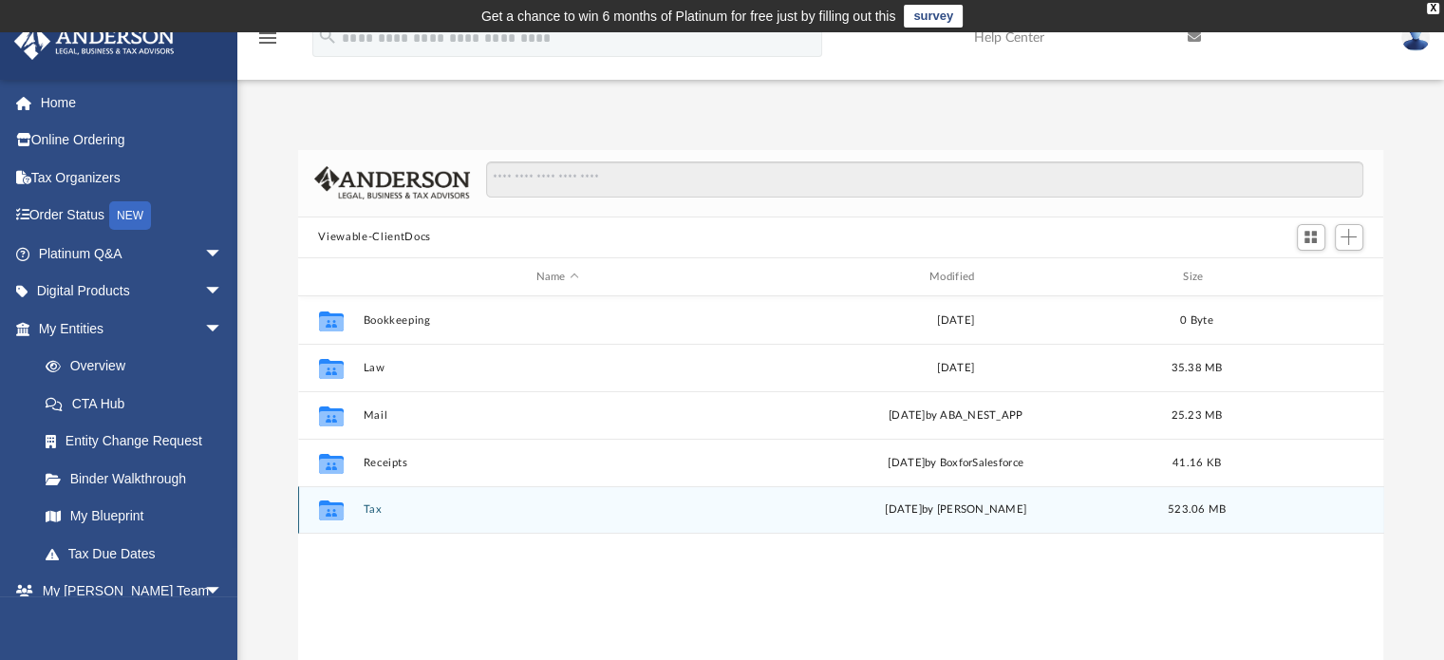
click at [368, 508] on button "Tax" at bounding box center [557, 510] width 389 height 12
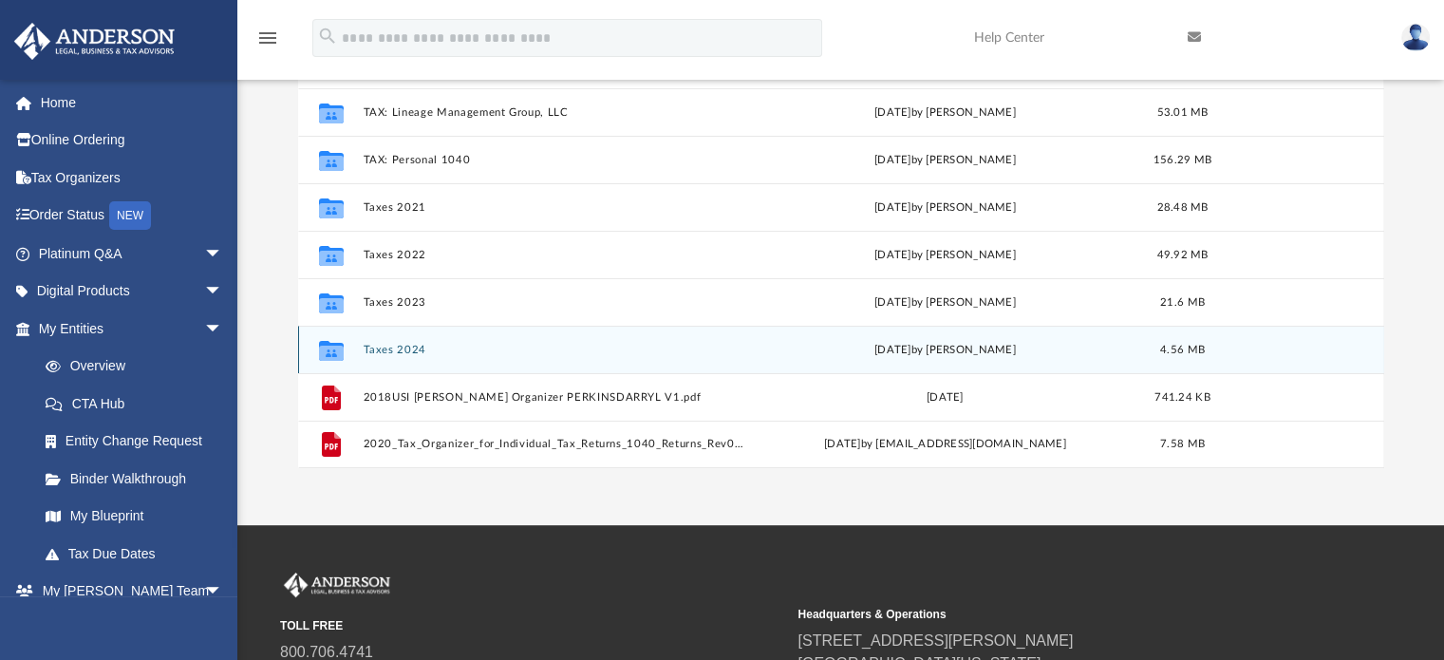
scroll to position [228, 0]
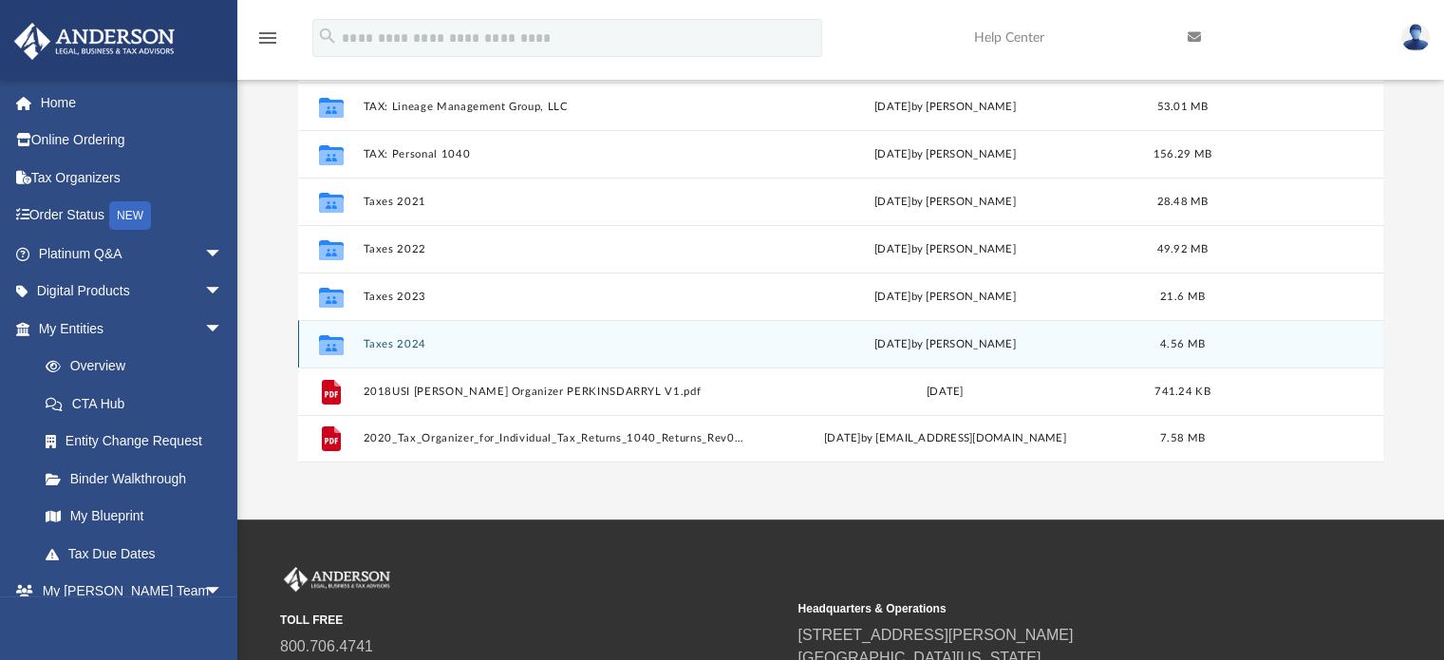
click at [393, 341] on button "Taxes 2024" at bounding box center [554, 344] width 383 height 12
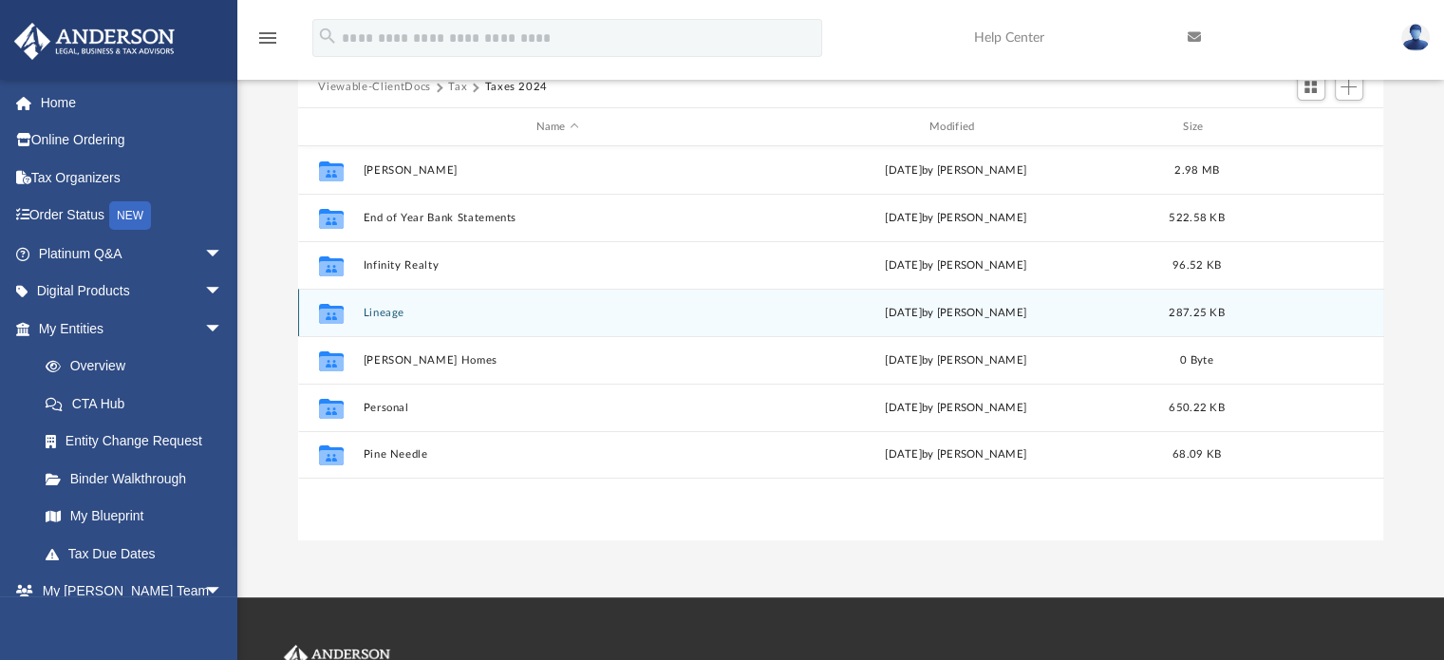
scroll to position [148, 0]
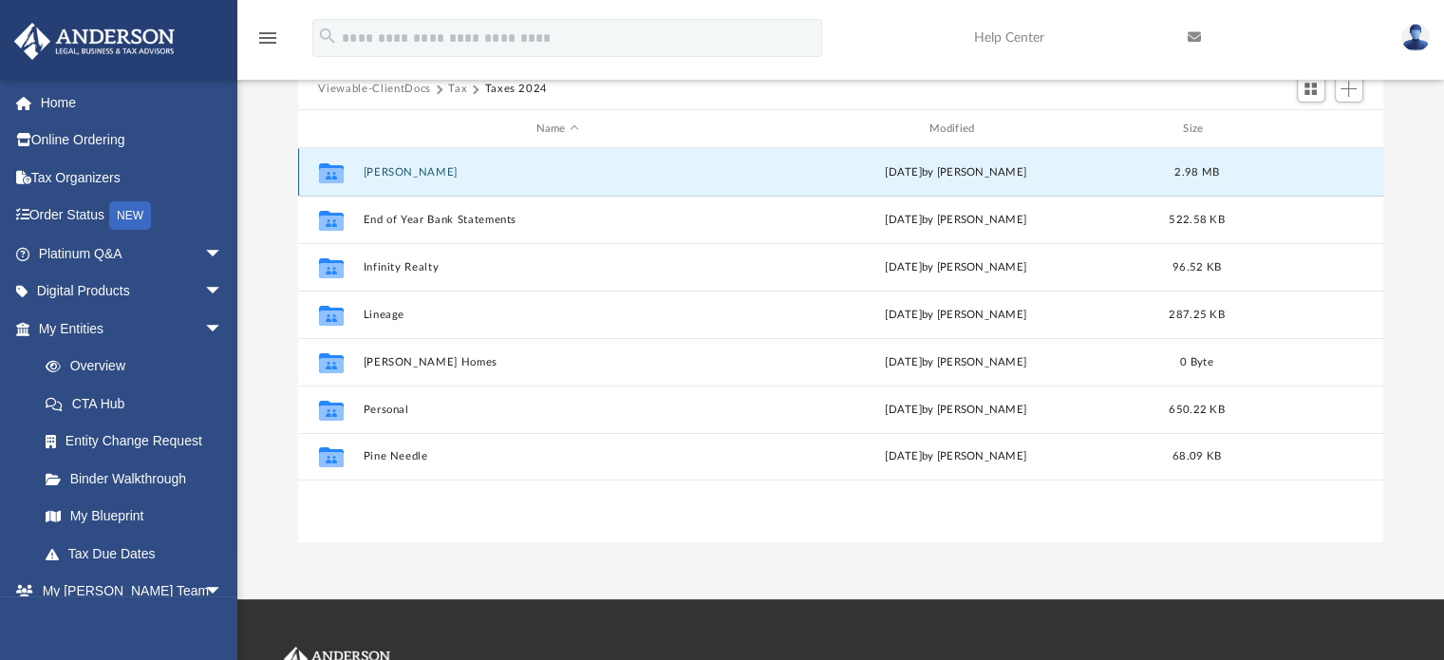
click at [387, 166] on button "[PERSON_NAME]" at bounding box center [557, 172] width 389 height 12
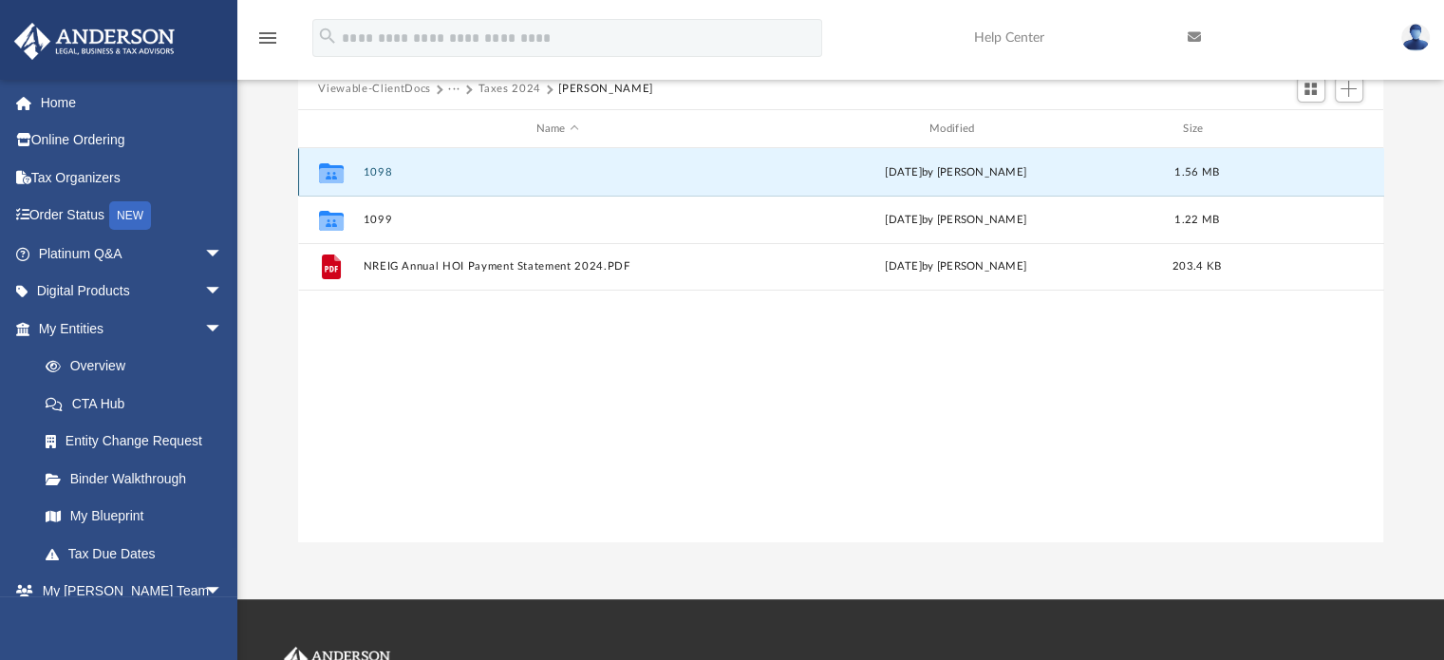
click at [384, 166] on button "1098" at bounding box center [557, 172] width 389 height 12
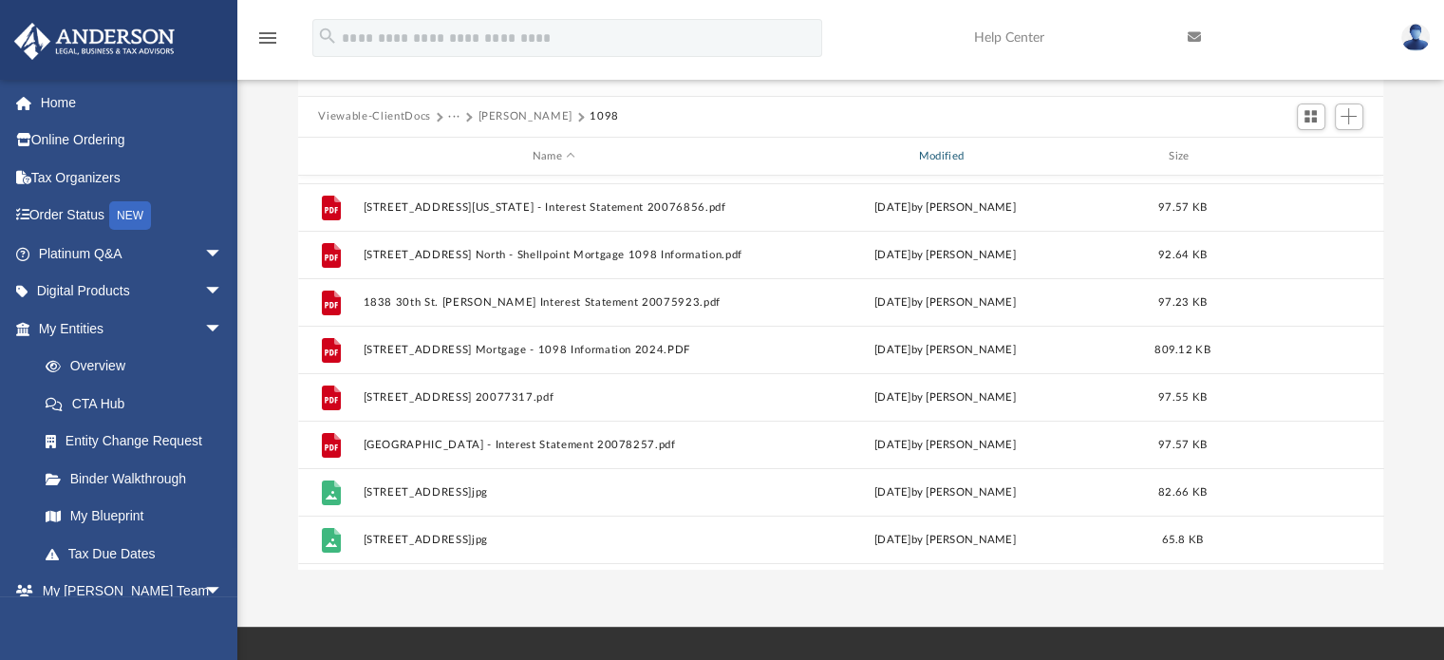
scroll to position [0, 0]
